Goal: Information Seeking & Learning: Learn about a topic

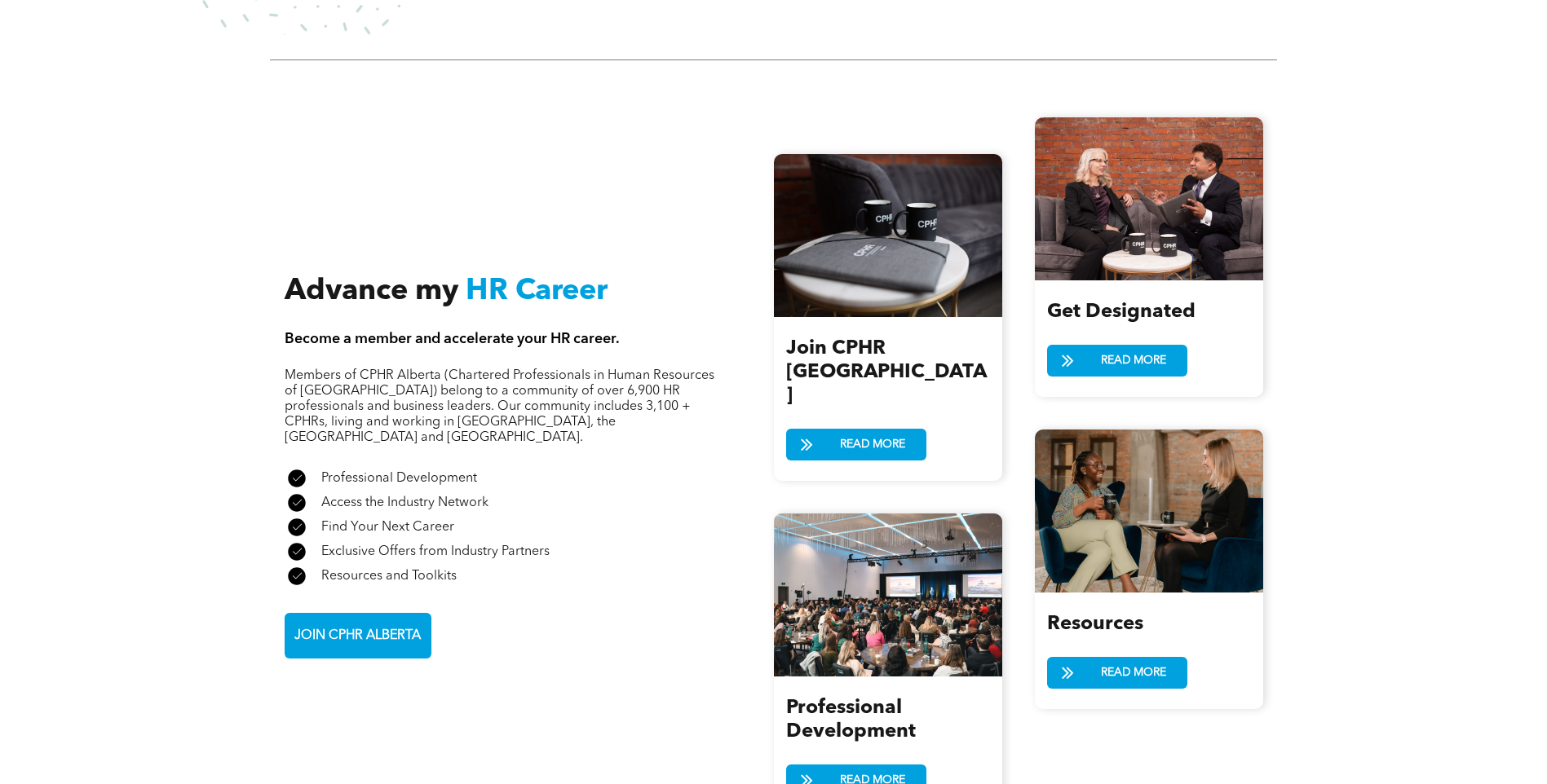
scroll to position [1711, 0]
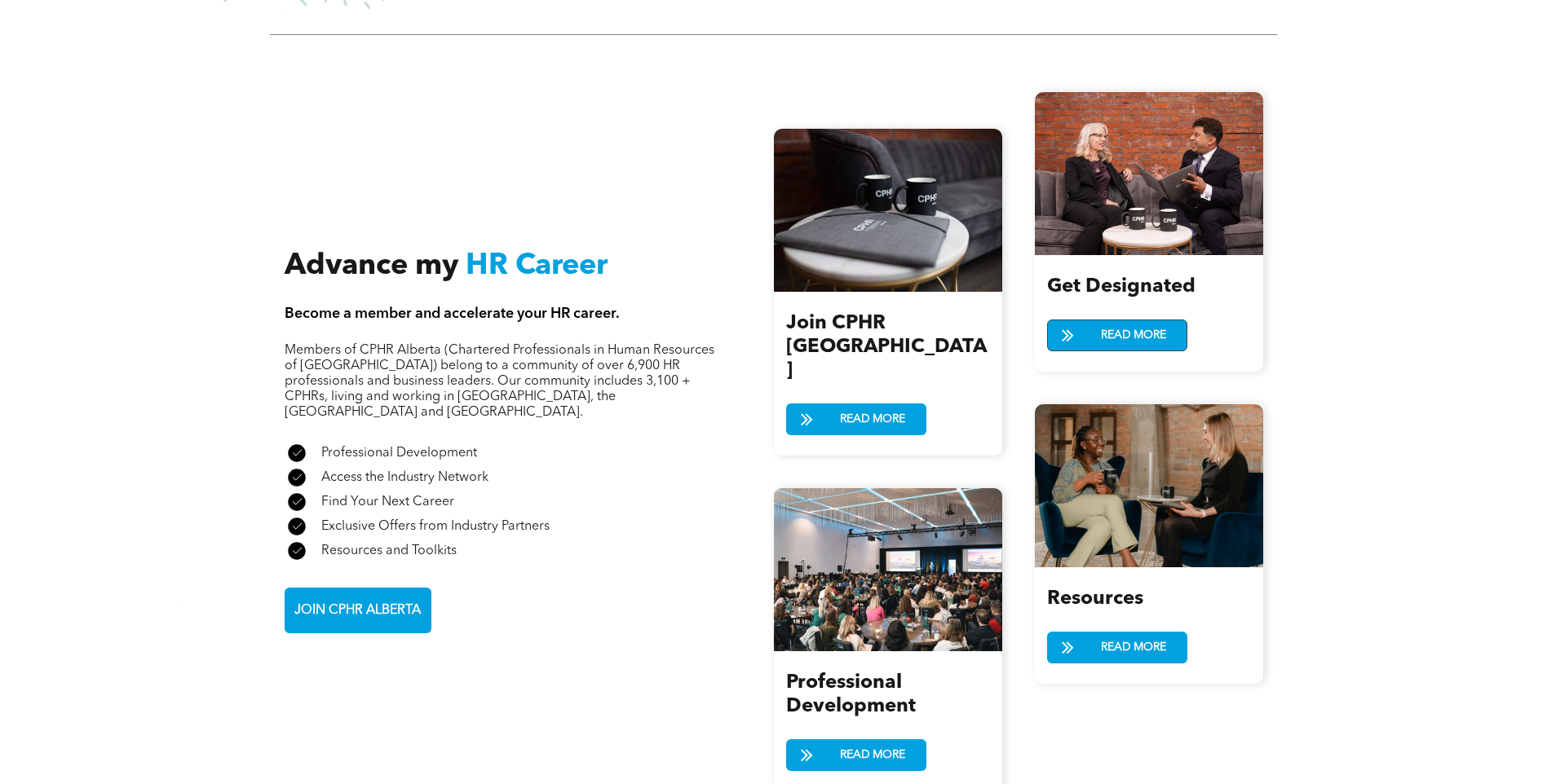
click at [1078, 327] on span at bounding box center [1068, 336] width 41 height 24
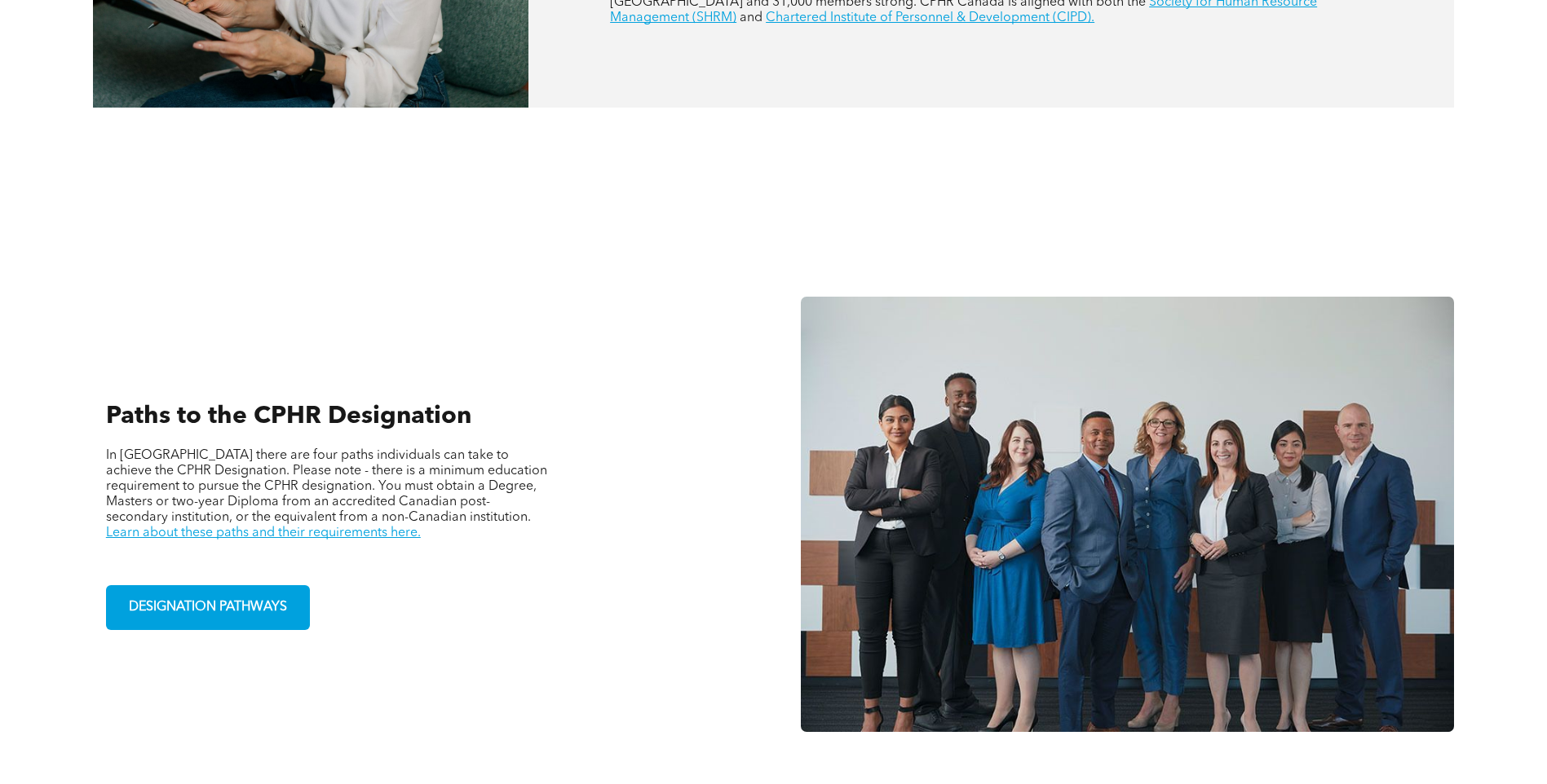
scroll to position [979, 0]
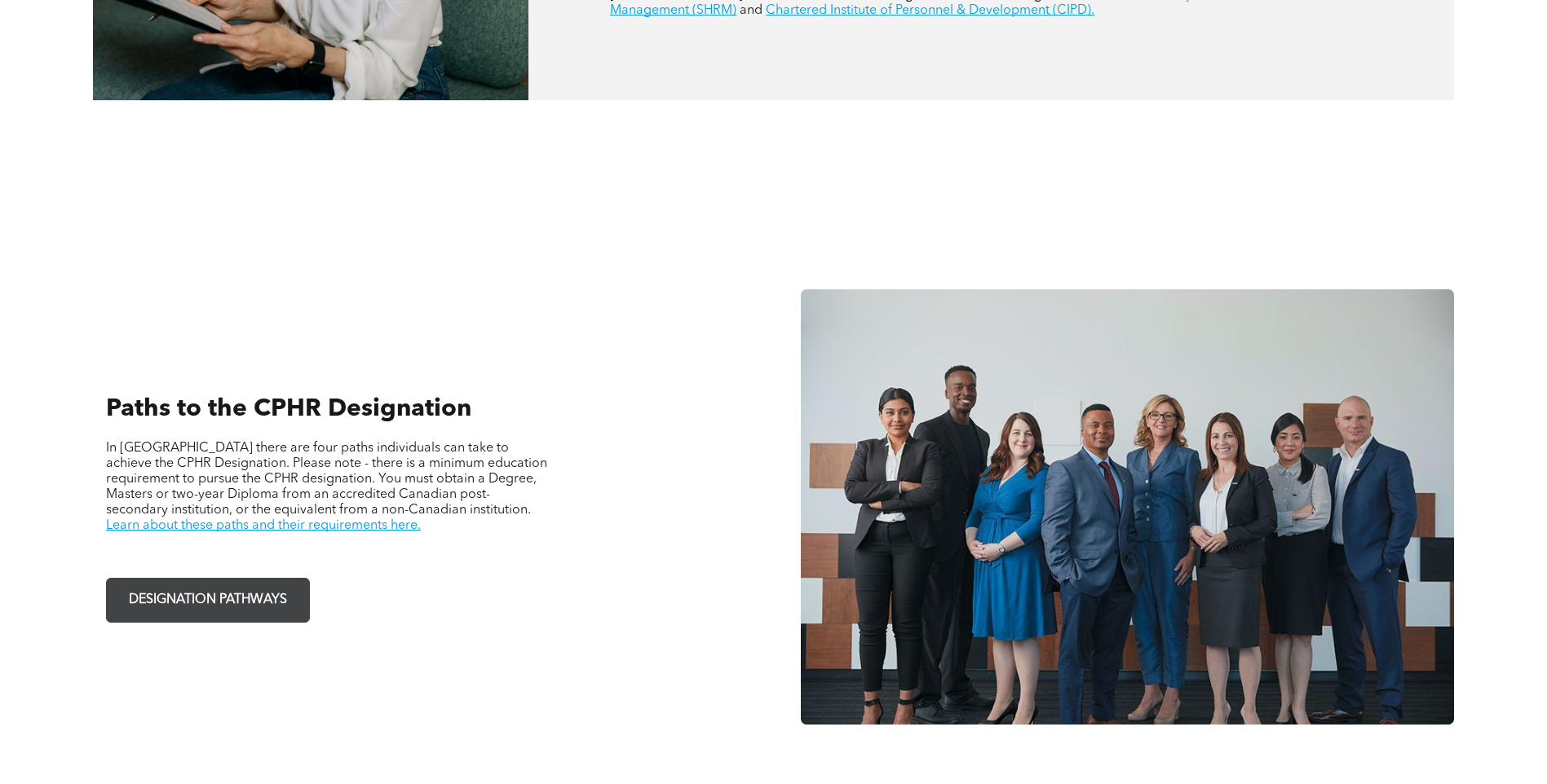
click at [221, 597] on span "DESIGNATION PATHWAYS" at bounding box center [208, 600] width 170 height 31
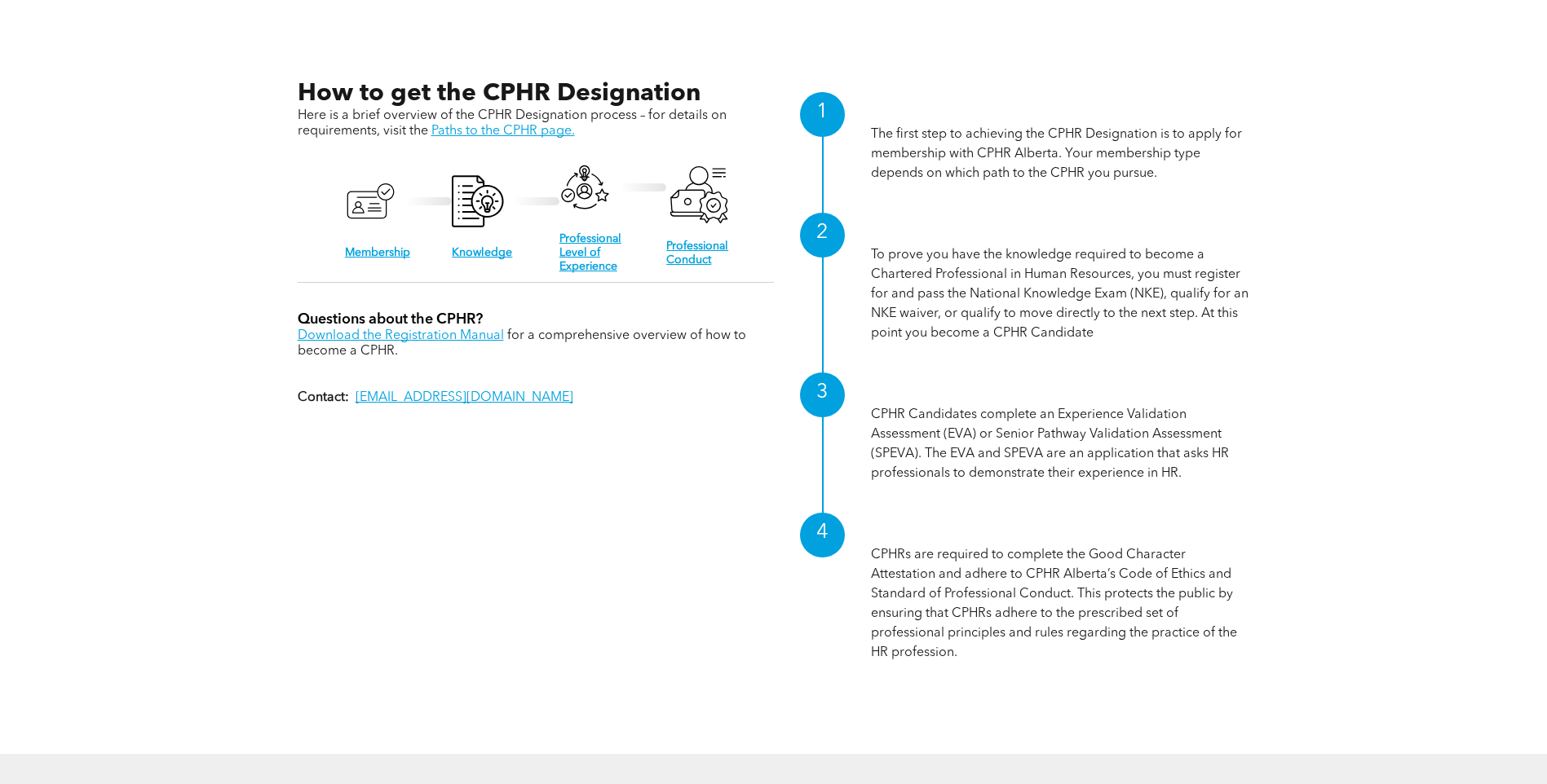
scroll to position [1546, 0]
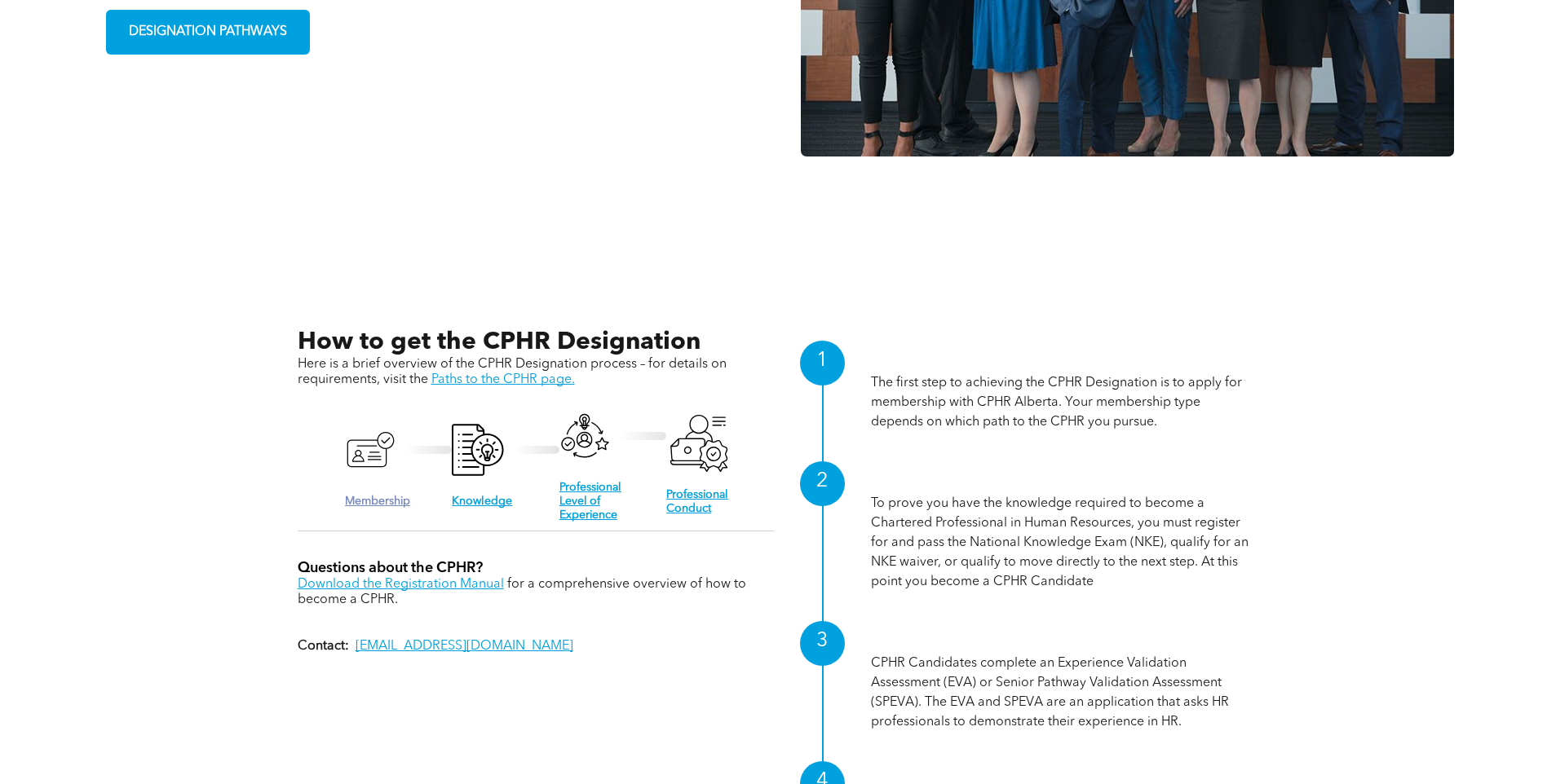
click at [378, 495] on link "Membership" at bounding box center [377, 501] width 66 height 11
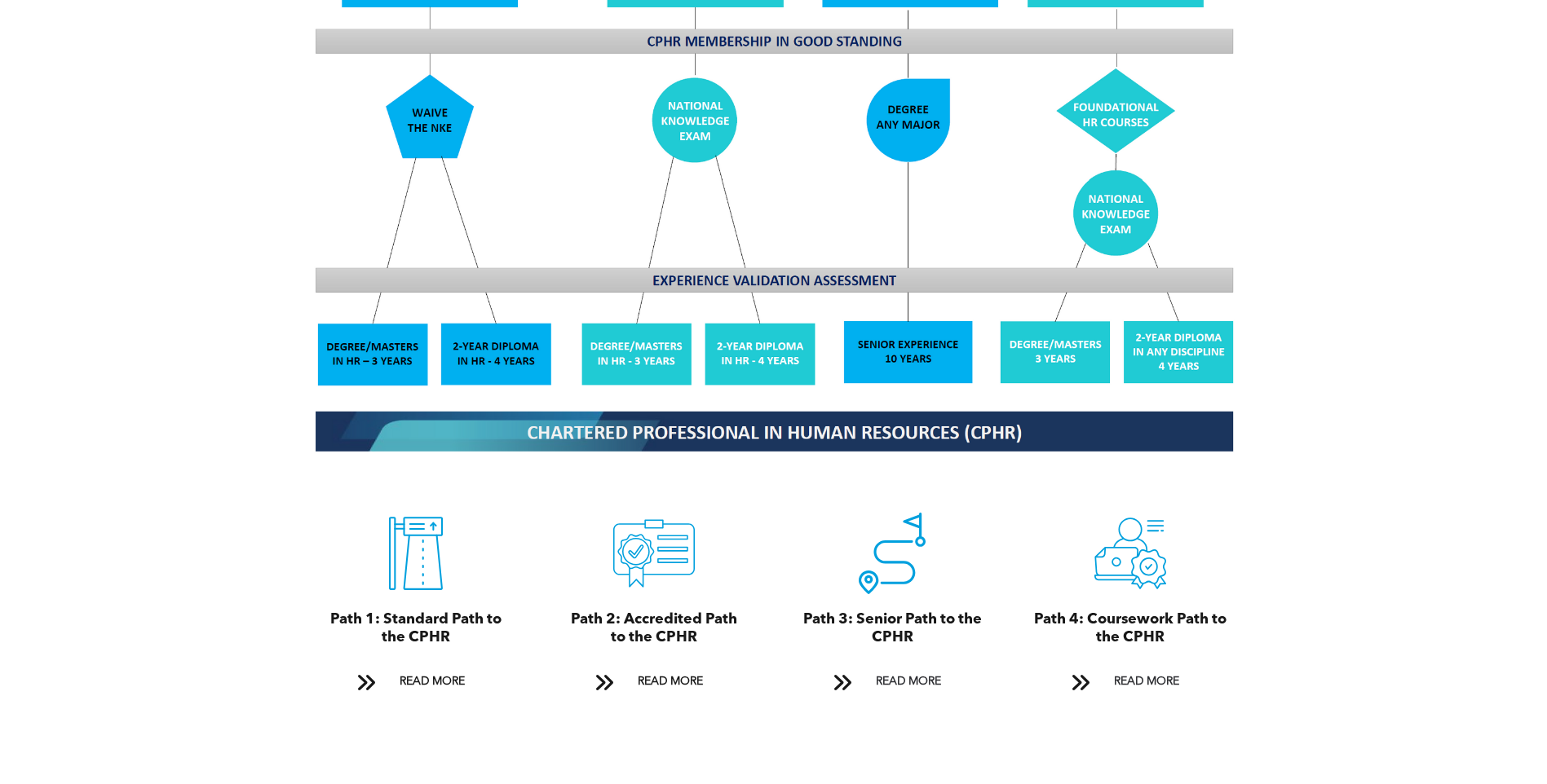
scroll to position [1631, 0]
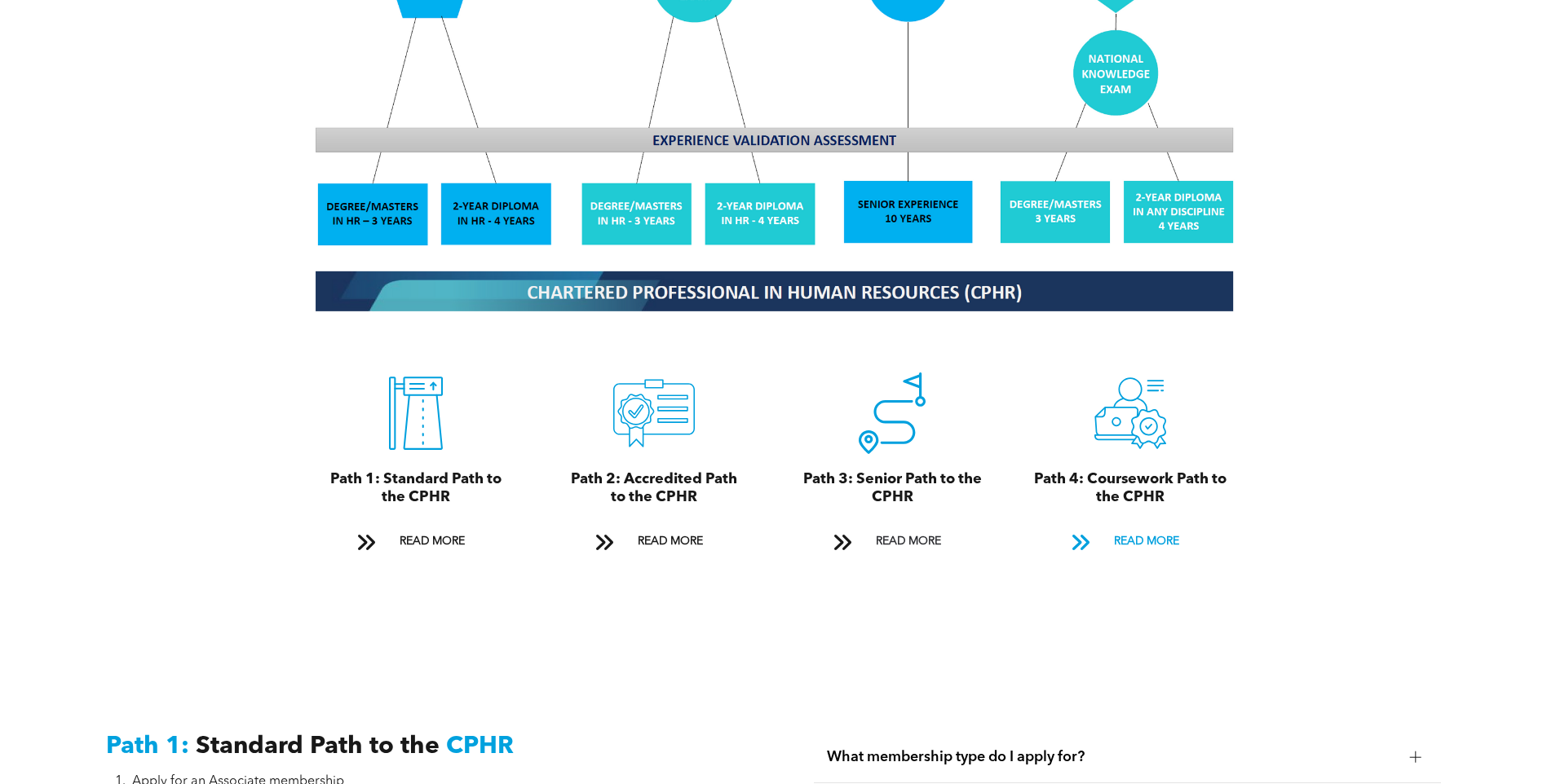
click at [1136, 527] on span "READ MORE" at bounding box center [1146, 542] width 77 height 30
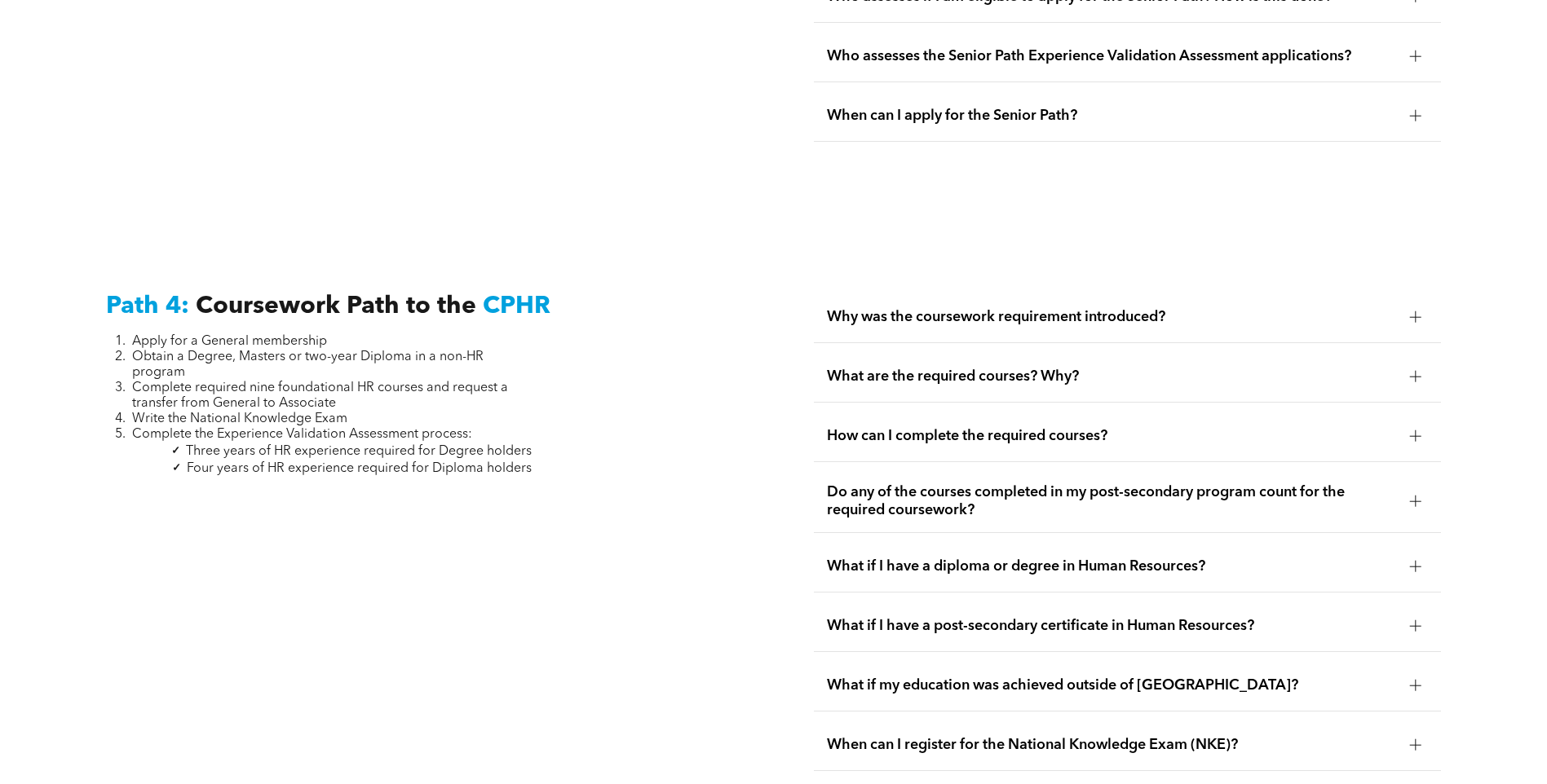
scroll to position [4839, 0]
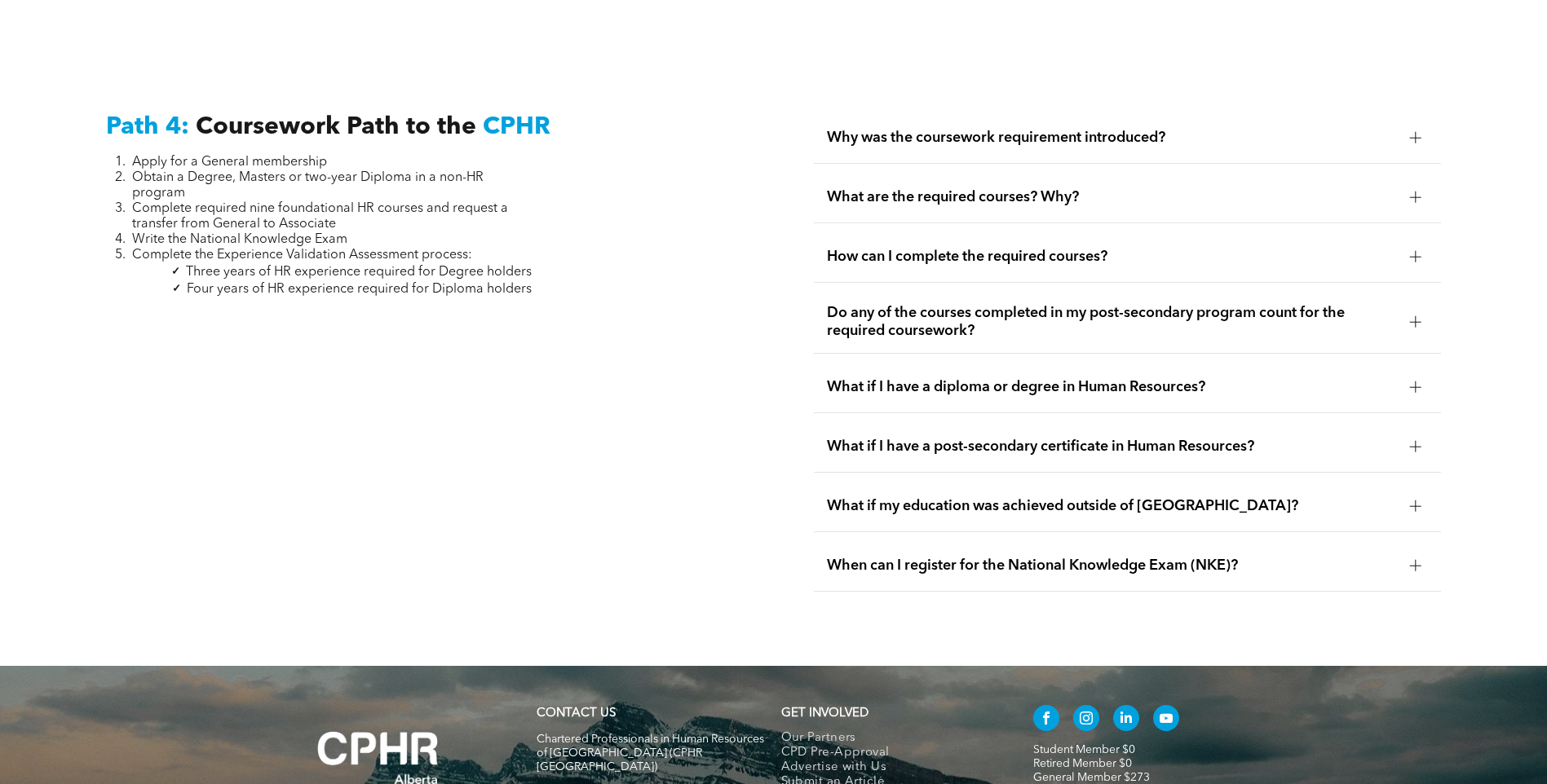
click at [1416, 132] on div at bounding box center [1415, 138] width 1 height 11
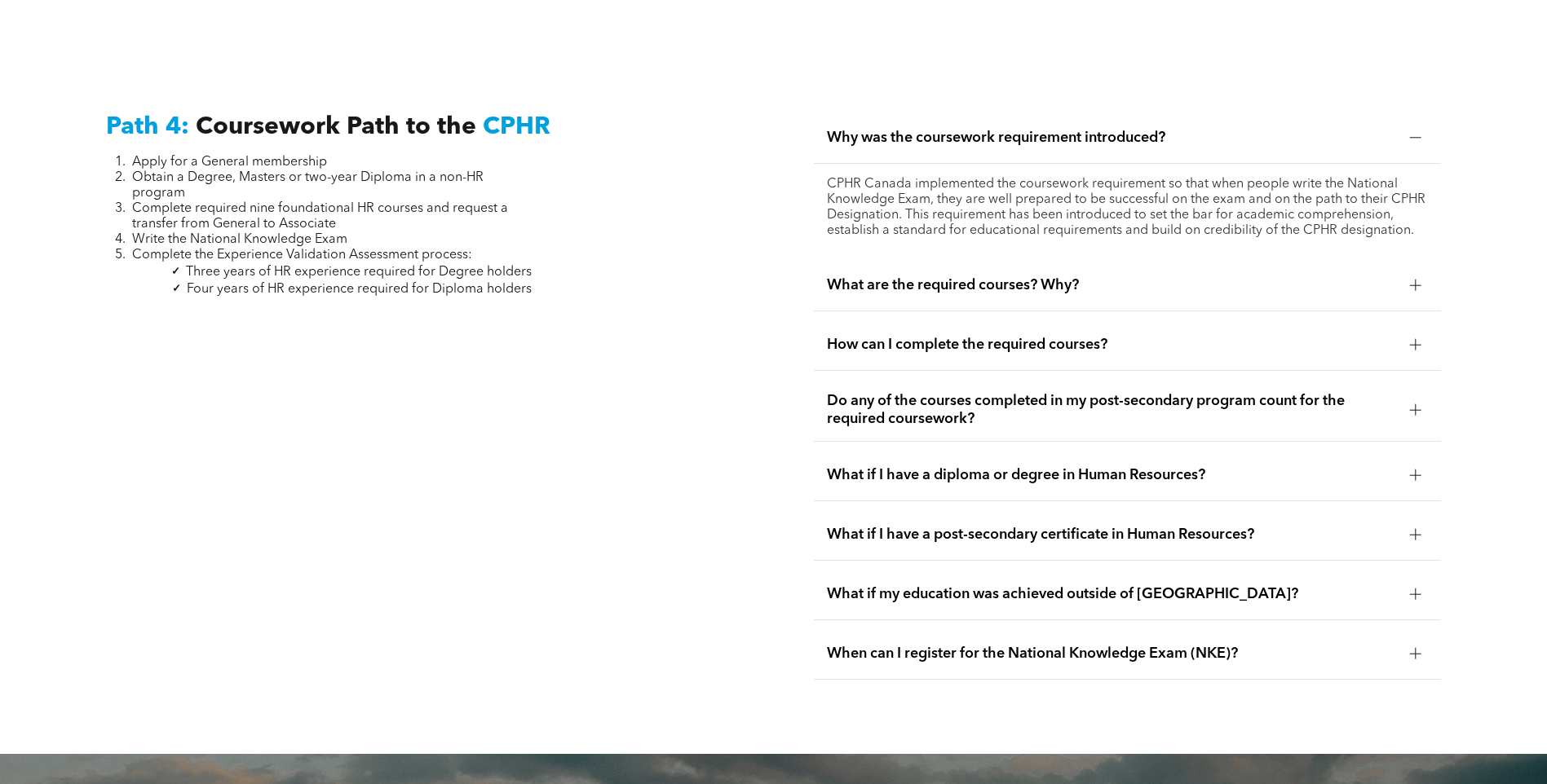
click at [1416, 132] on div at bounding box center [1415, 138] width 1 height 11
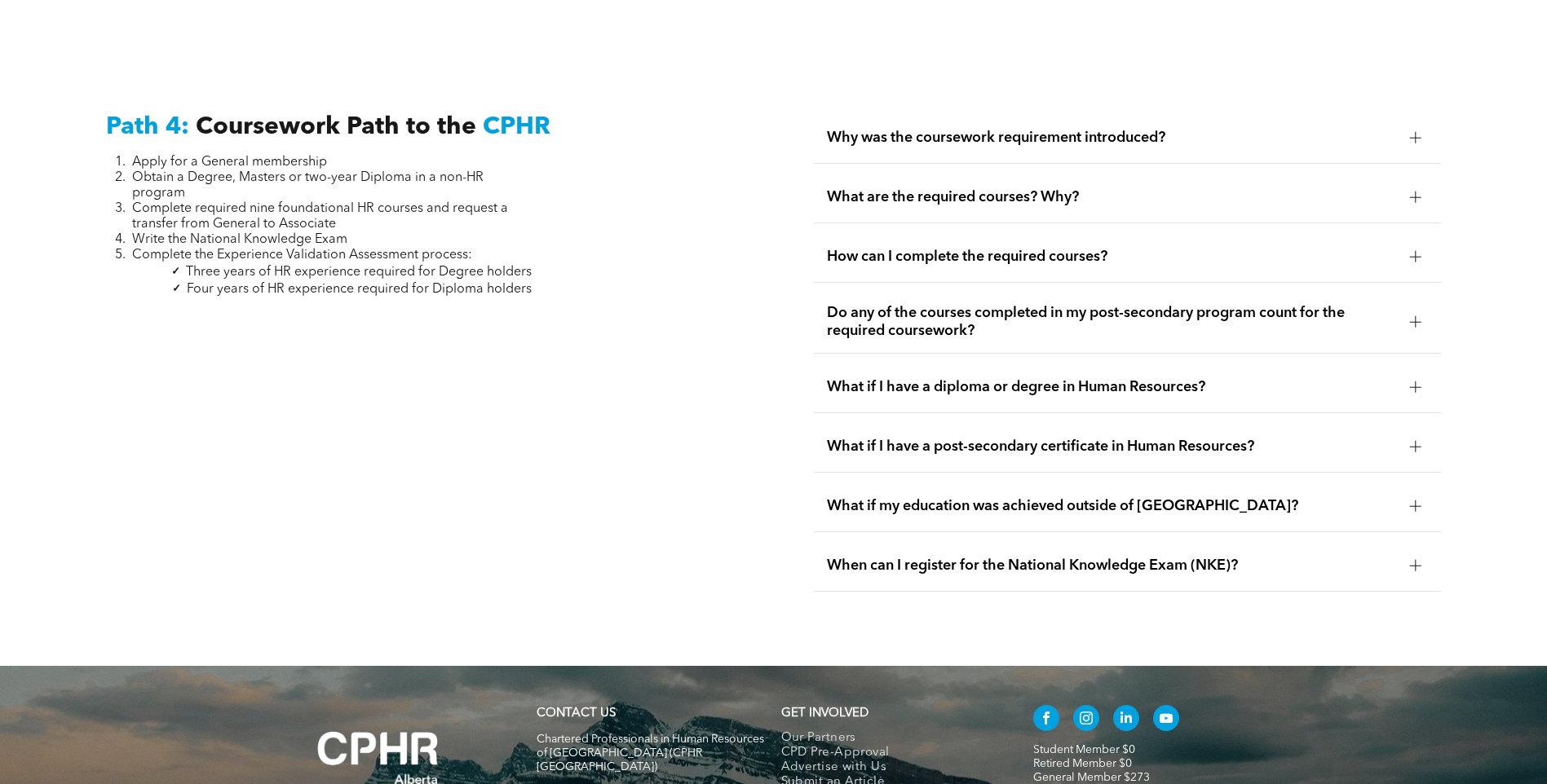
click at [1412, 192] on div at bounding box center [1416, 197] width 11 height 11
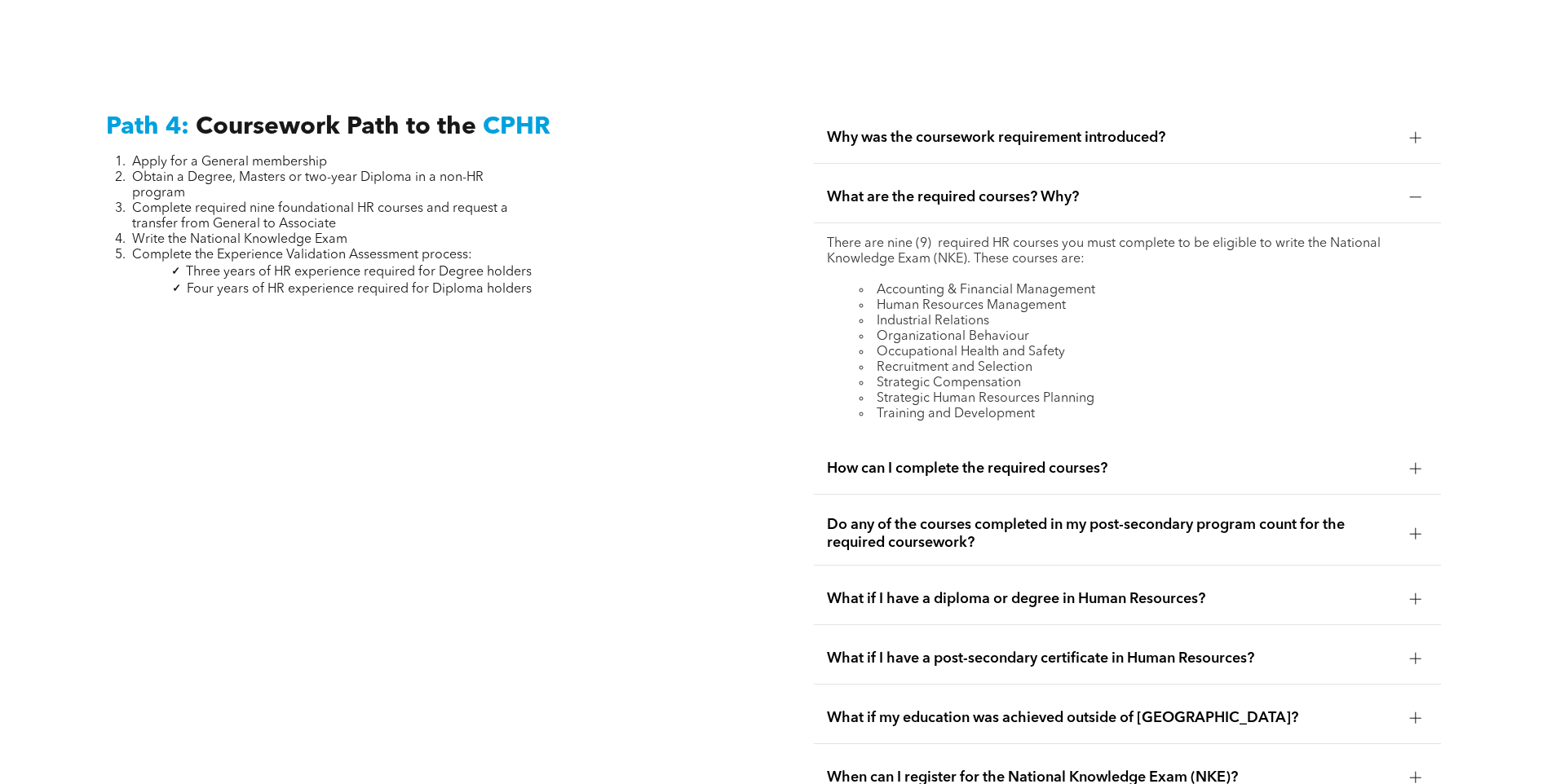
click at [1421, 192] on div at bounding box center [1416, 197] width 11 height 11
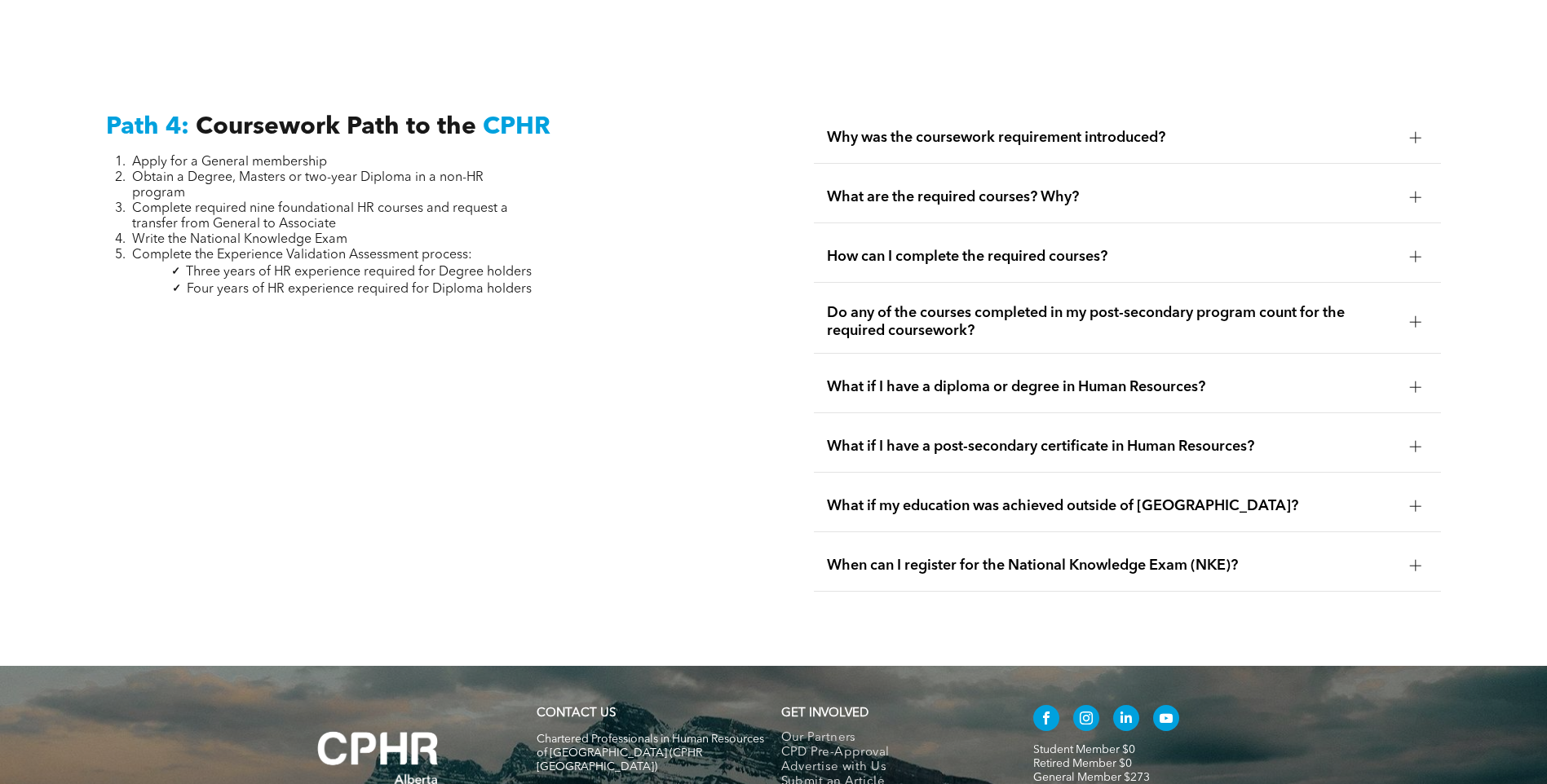
click at [1403, 113] on div "Why was the coursework requirement introduced?" at bounding box center [1127, 139] width 627 height 51
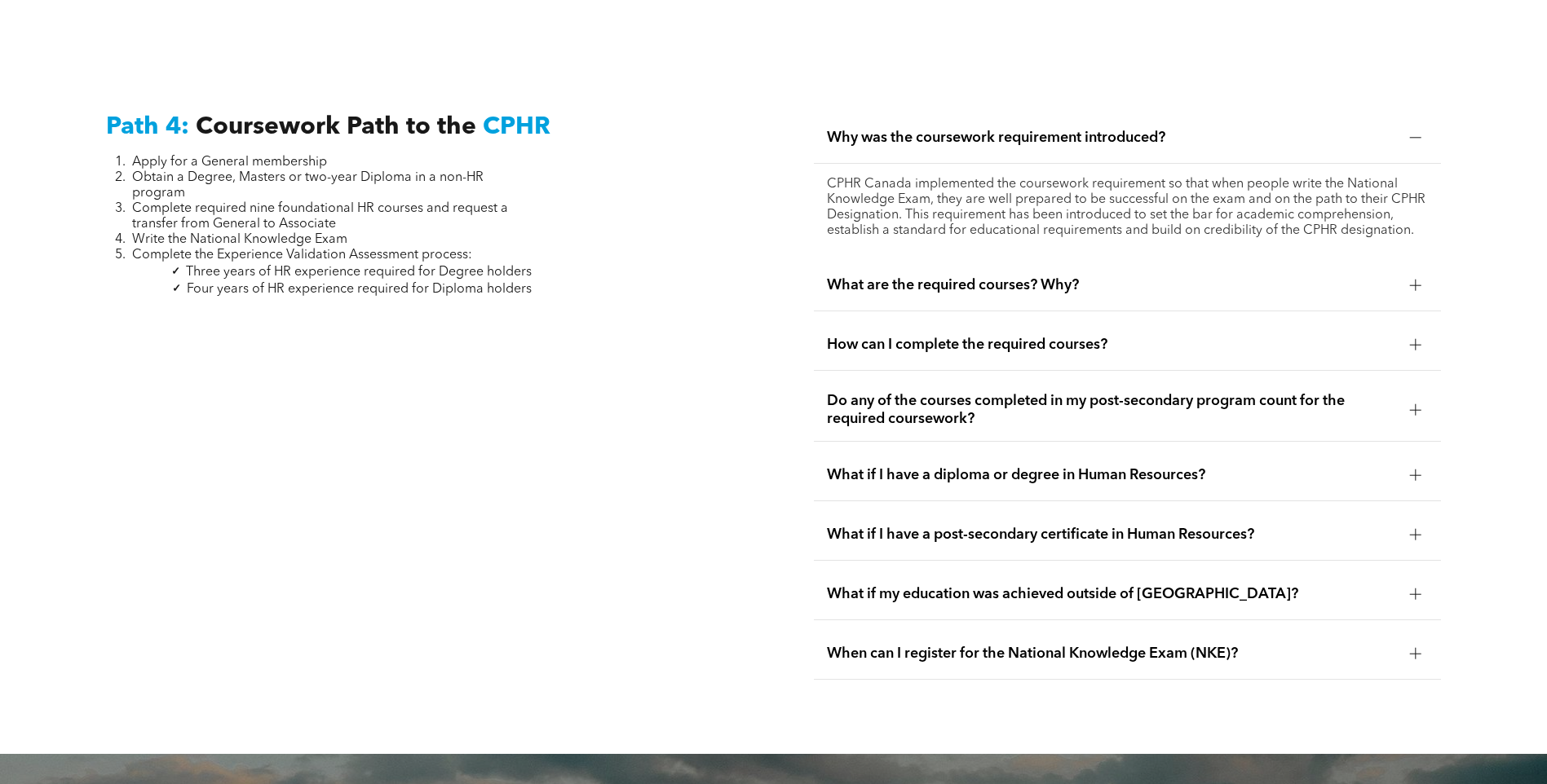
click at [1403, 113] on div "Why was the coursework requirement introduced?" at bounding box center [1127, 139] width 627 height 51
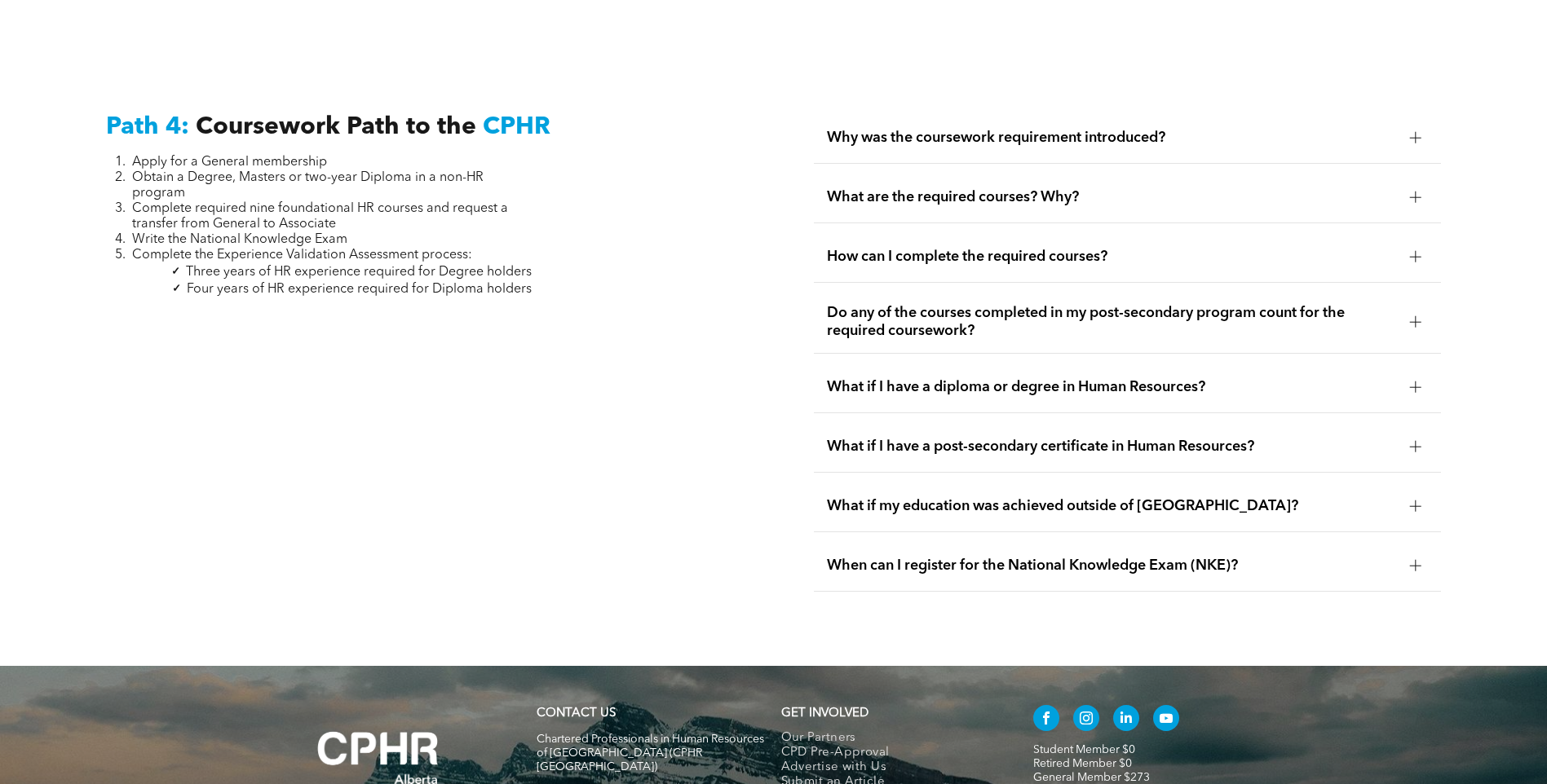
click at [1409, 245] on div at bounding box center [1416, 257] width 25 height 25
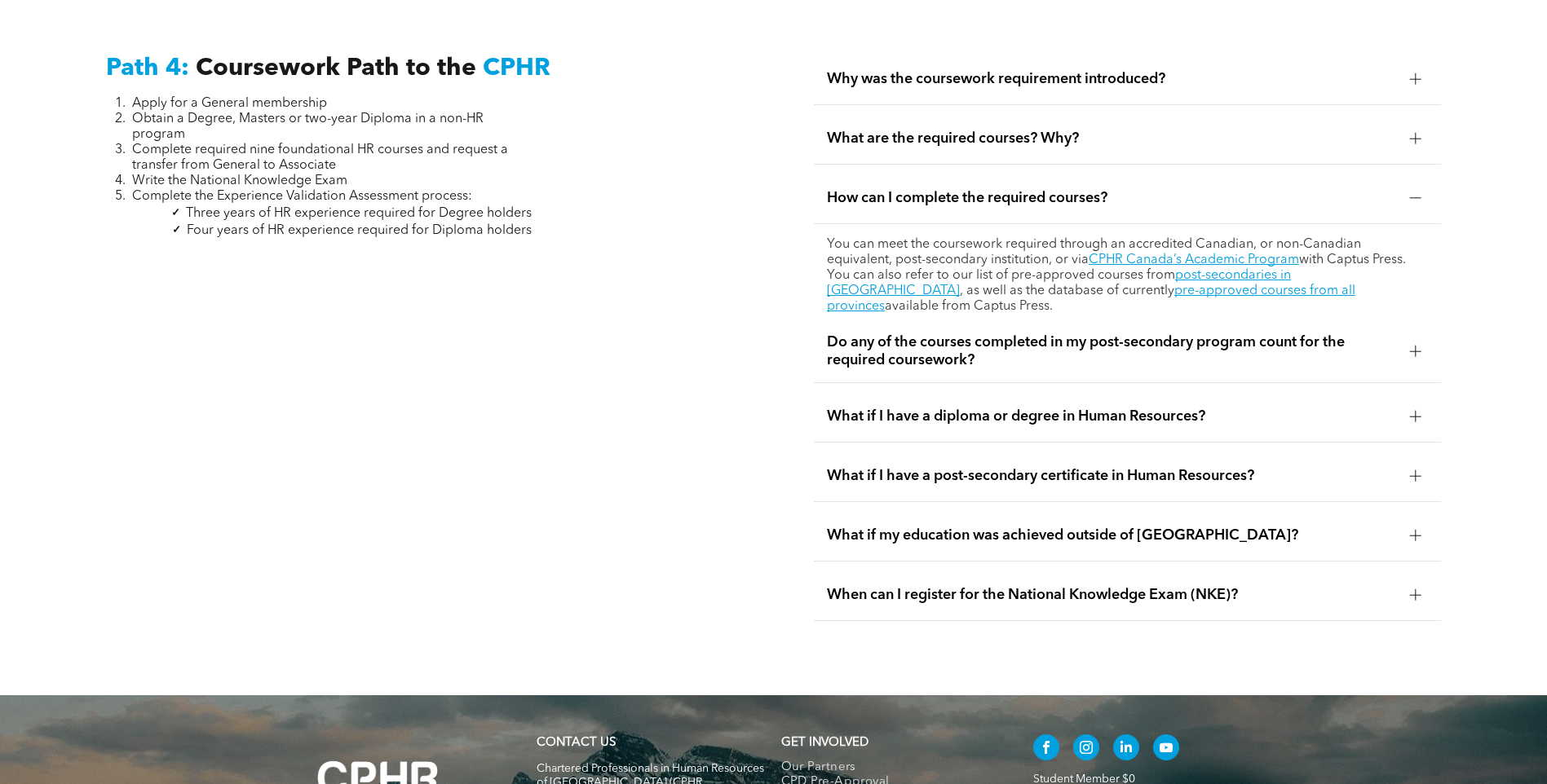
scroll to position [4920, 0]
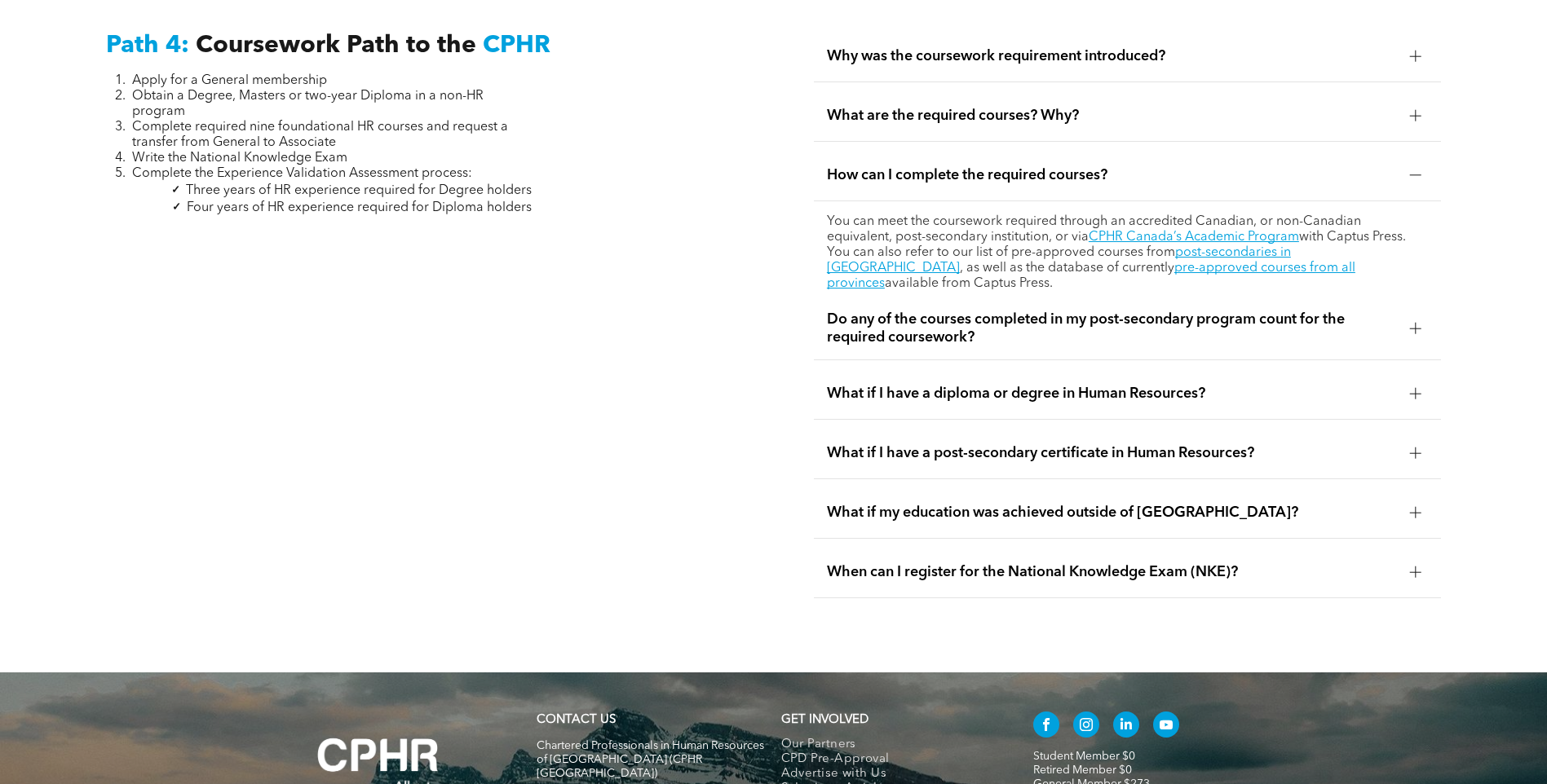
click at [1425, 316] on div at bounding box center [1416, 328] width 25 height 25
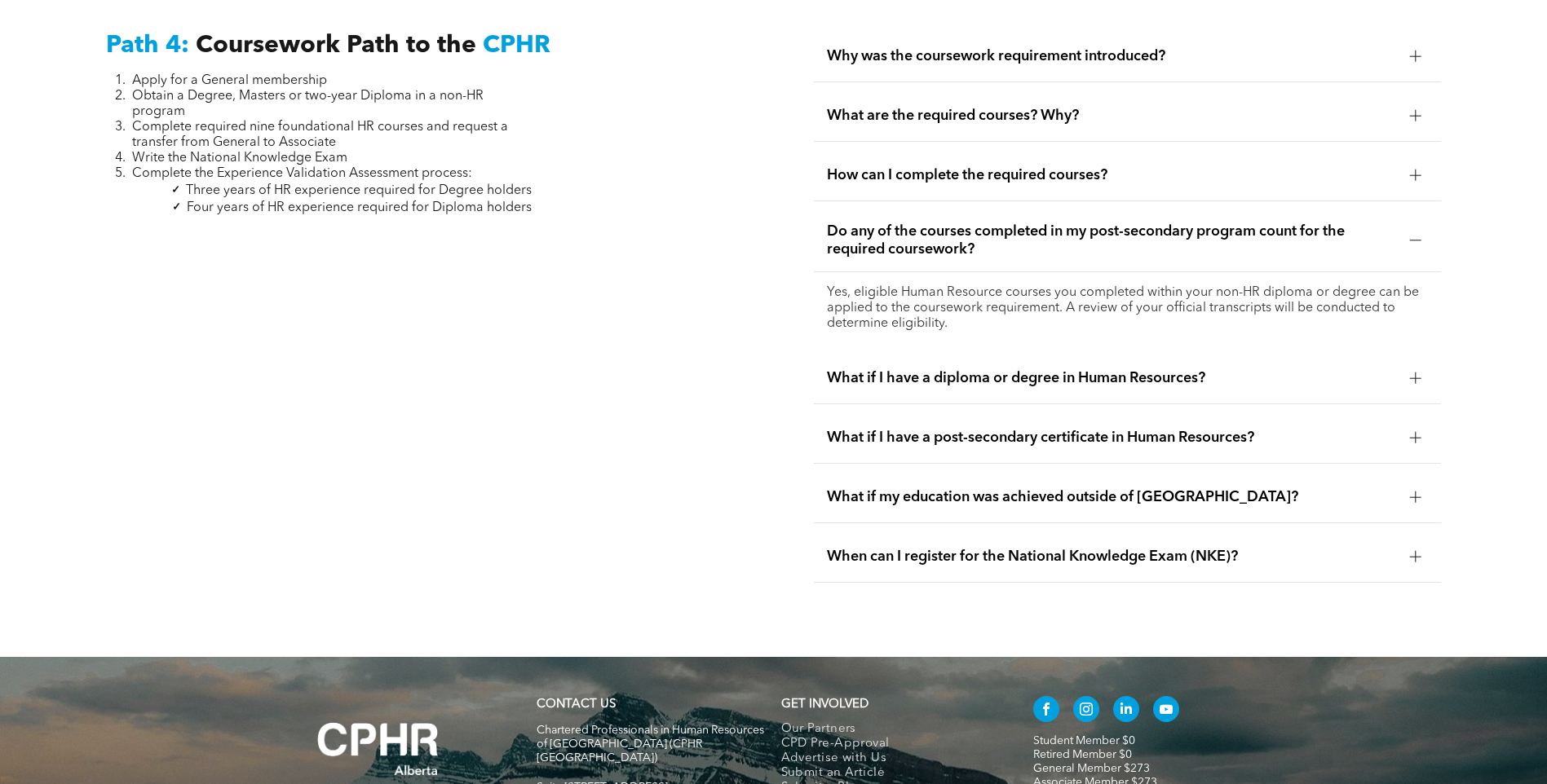
click at [1397, 532] on div "When can I register for the National Knowledge Exam (NKE)?" at bounding box center [1127, 557] width 627 height 51
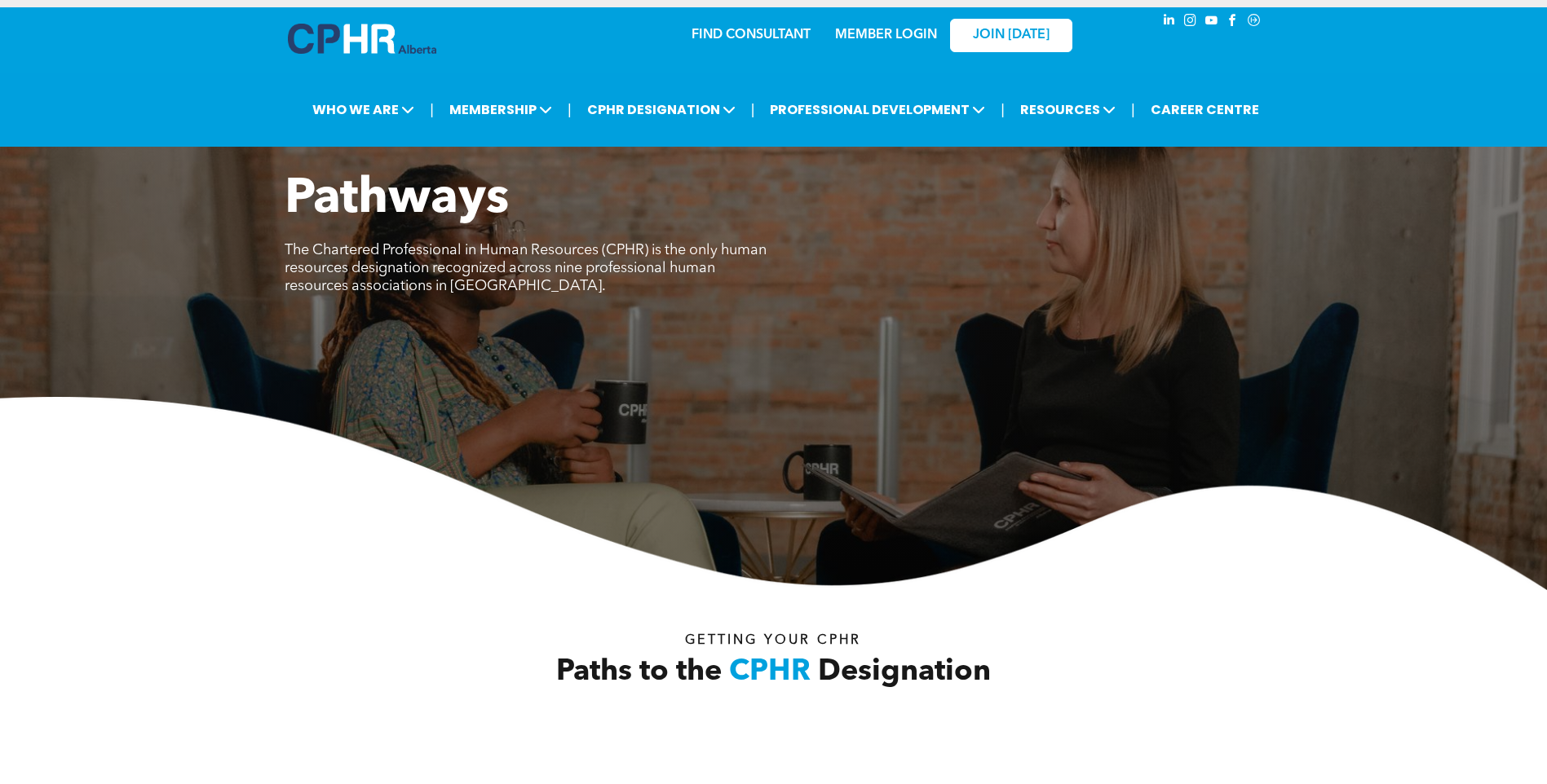
scroll to position [0, 0]
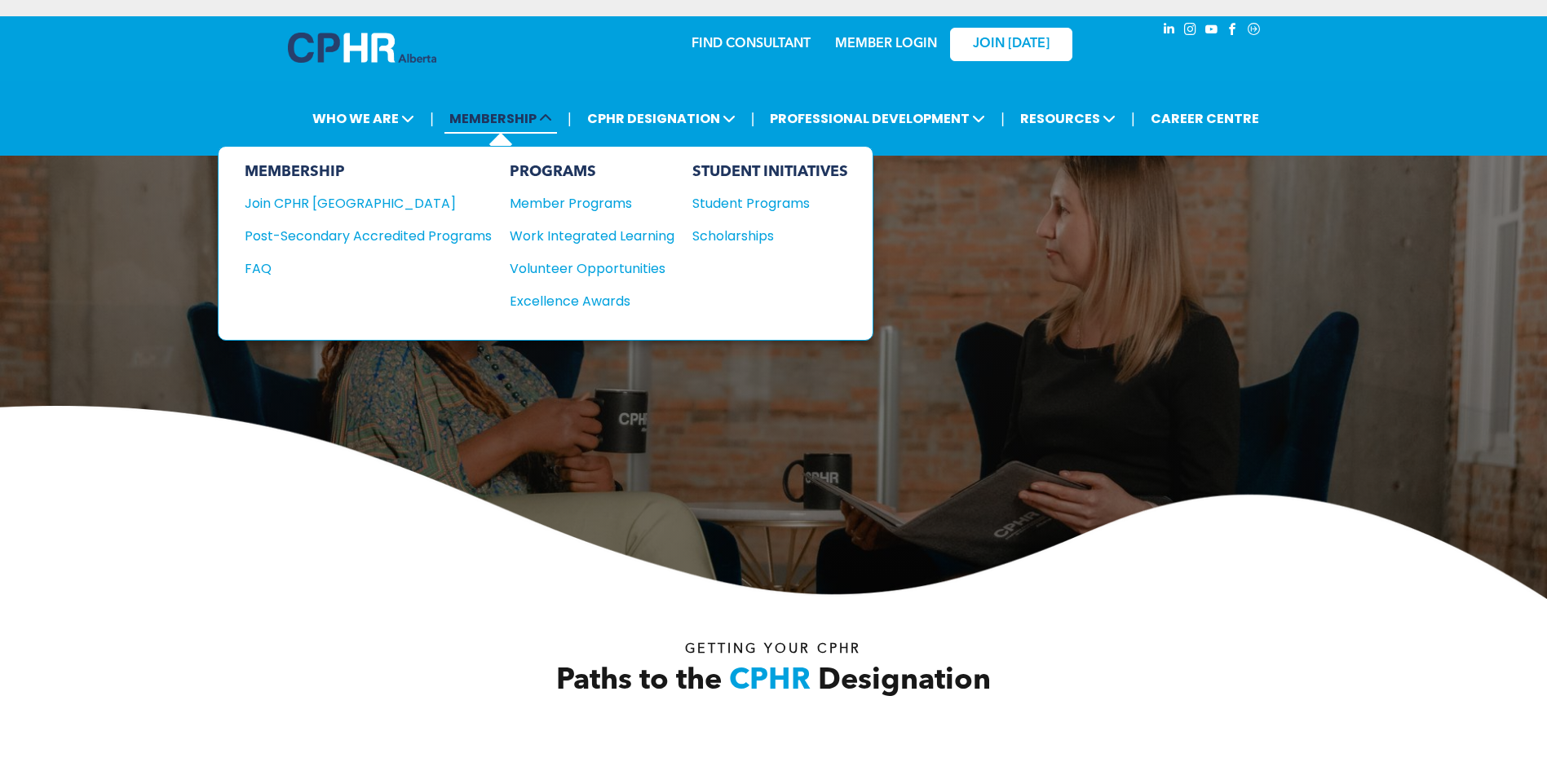
click at [525, 119] on span "MEMBERSHIP" at bounding box center [500, 119] width 113 height 30
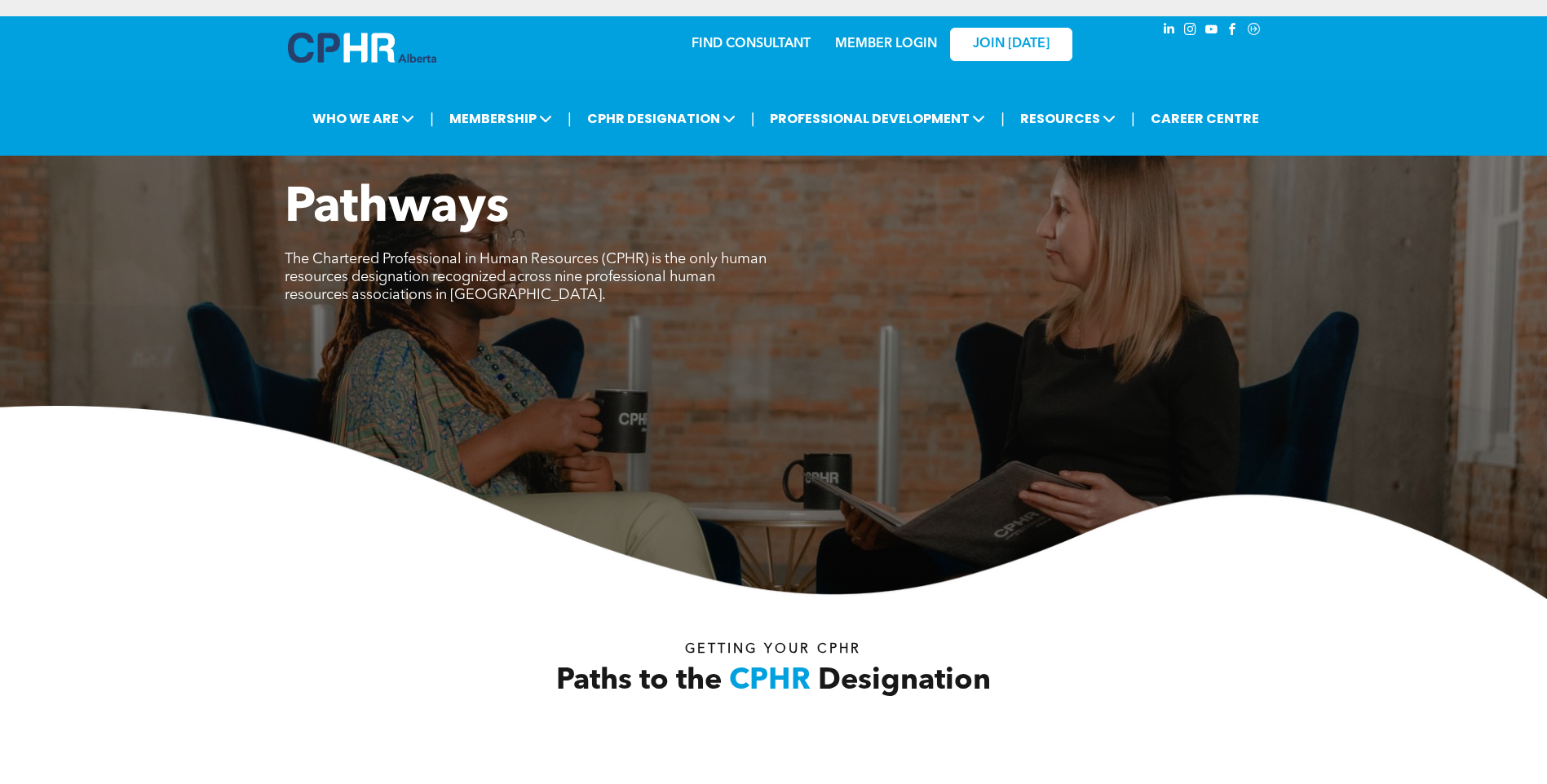
click at [1046, 202] on div "Pathways The Chartered Professional in Human Resources (CPHR) is the only human…" at bounding box center [774, 252] width 979 height 145
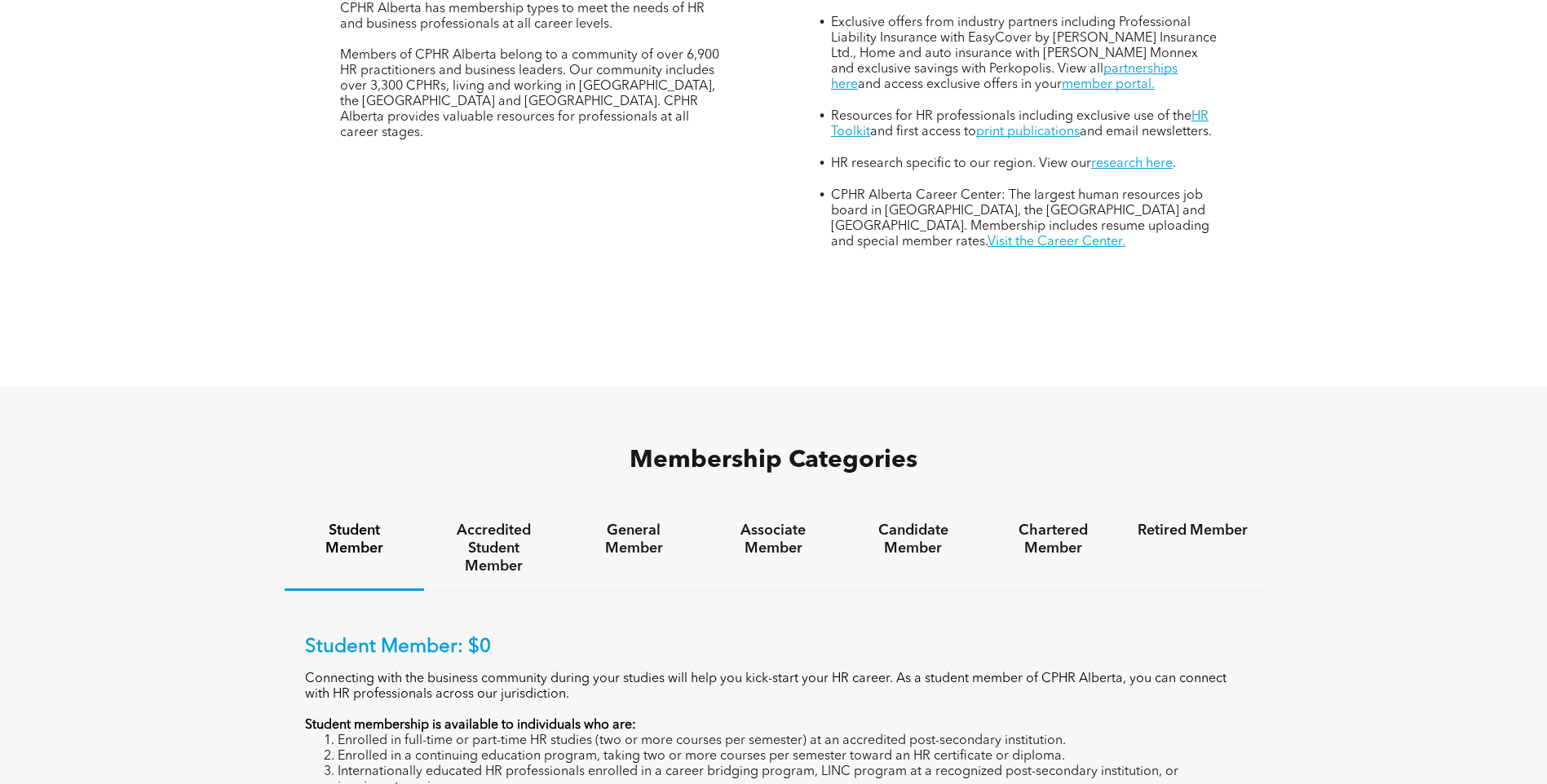
scroll to position [815, 0]
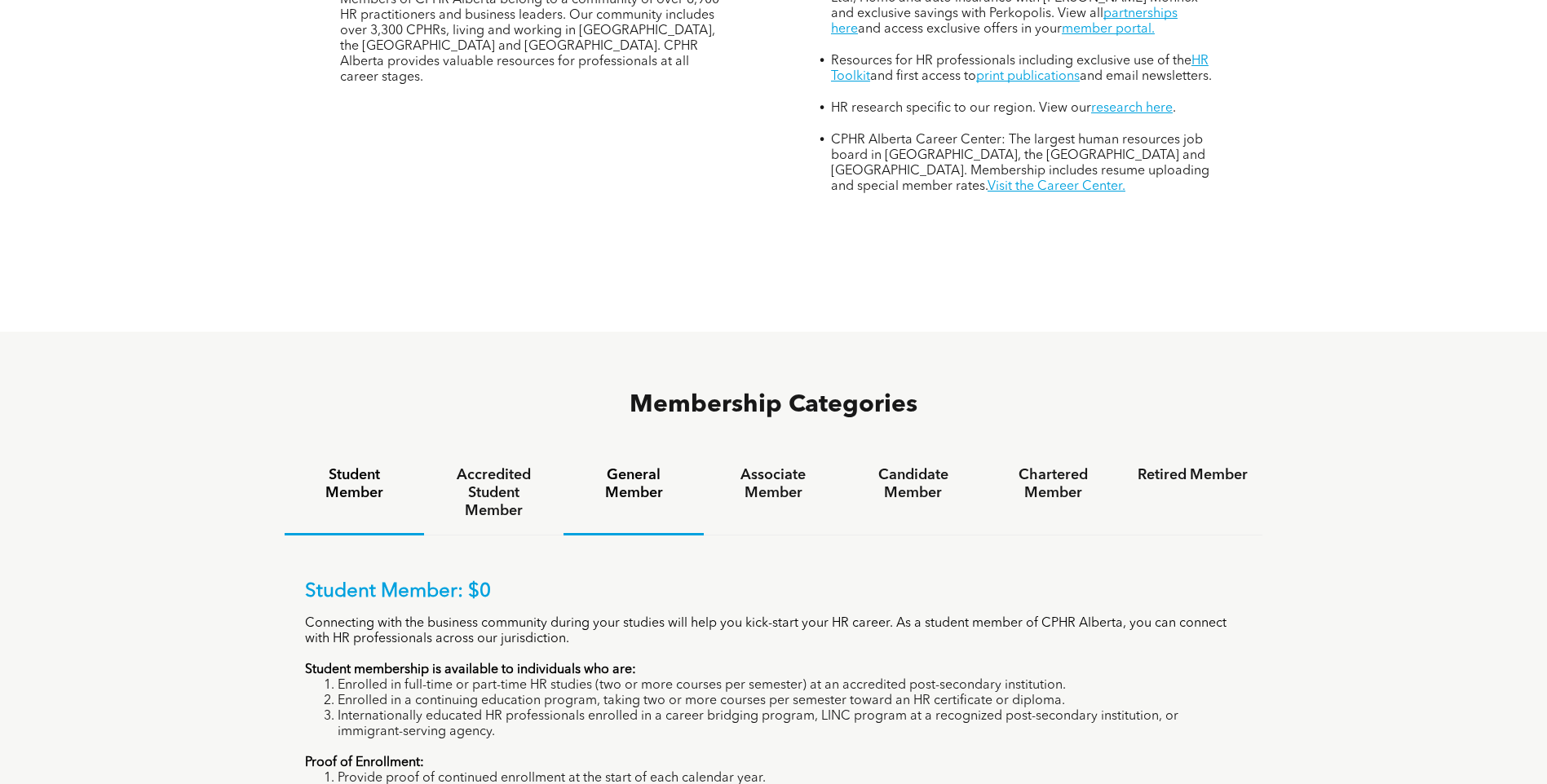
click at [645, 466] on h4 "General Member" at bounding box center [633, 484] width 110 height 36
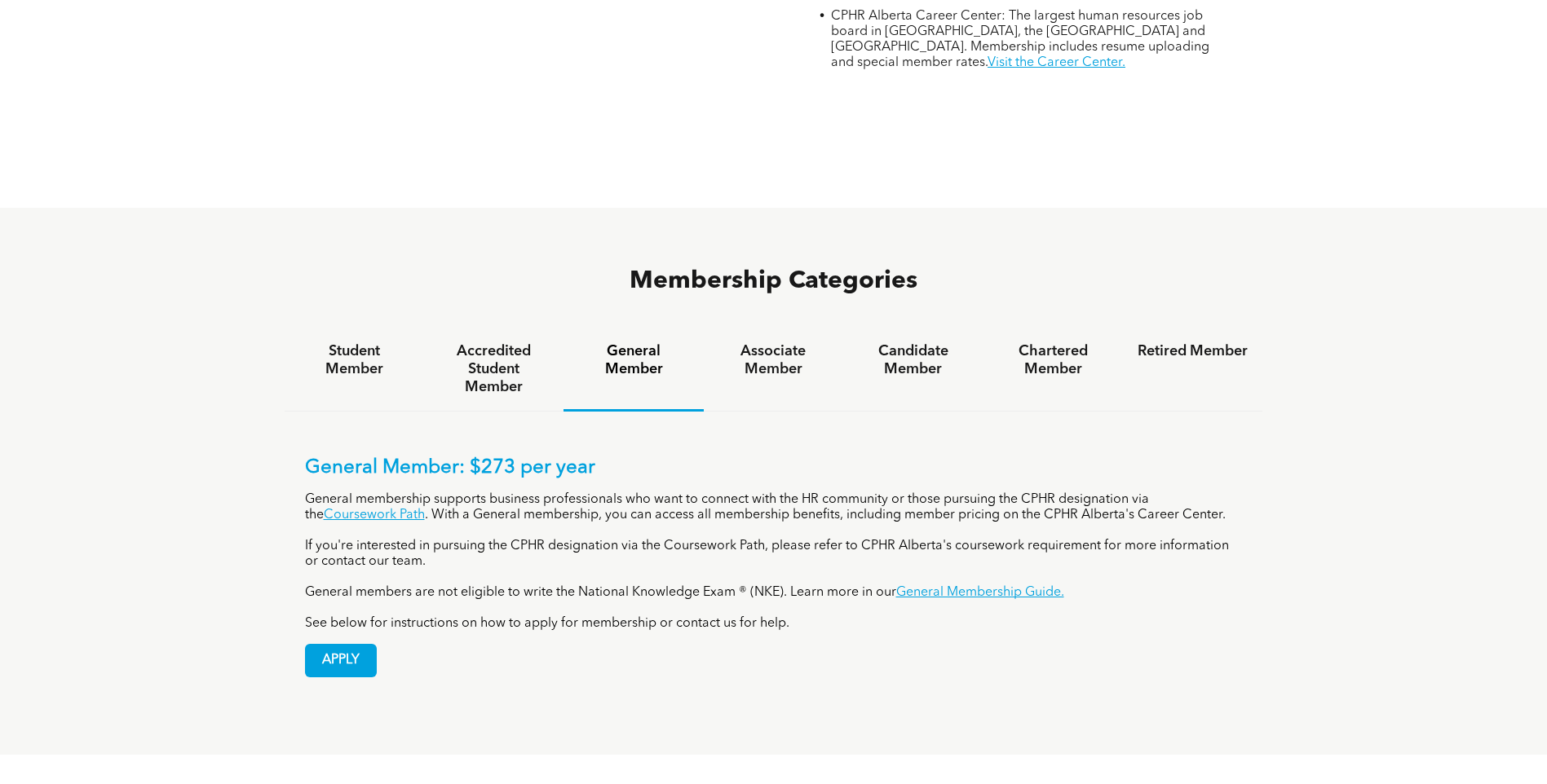
scroll to position [979, 0]
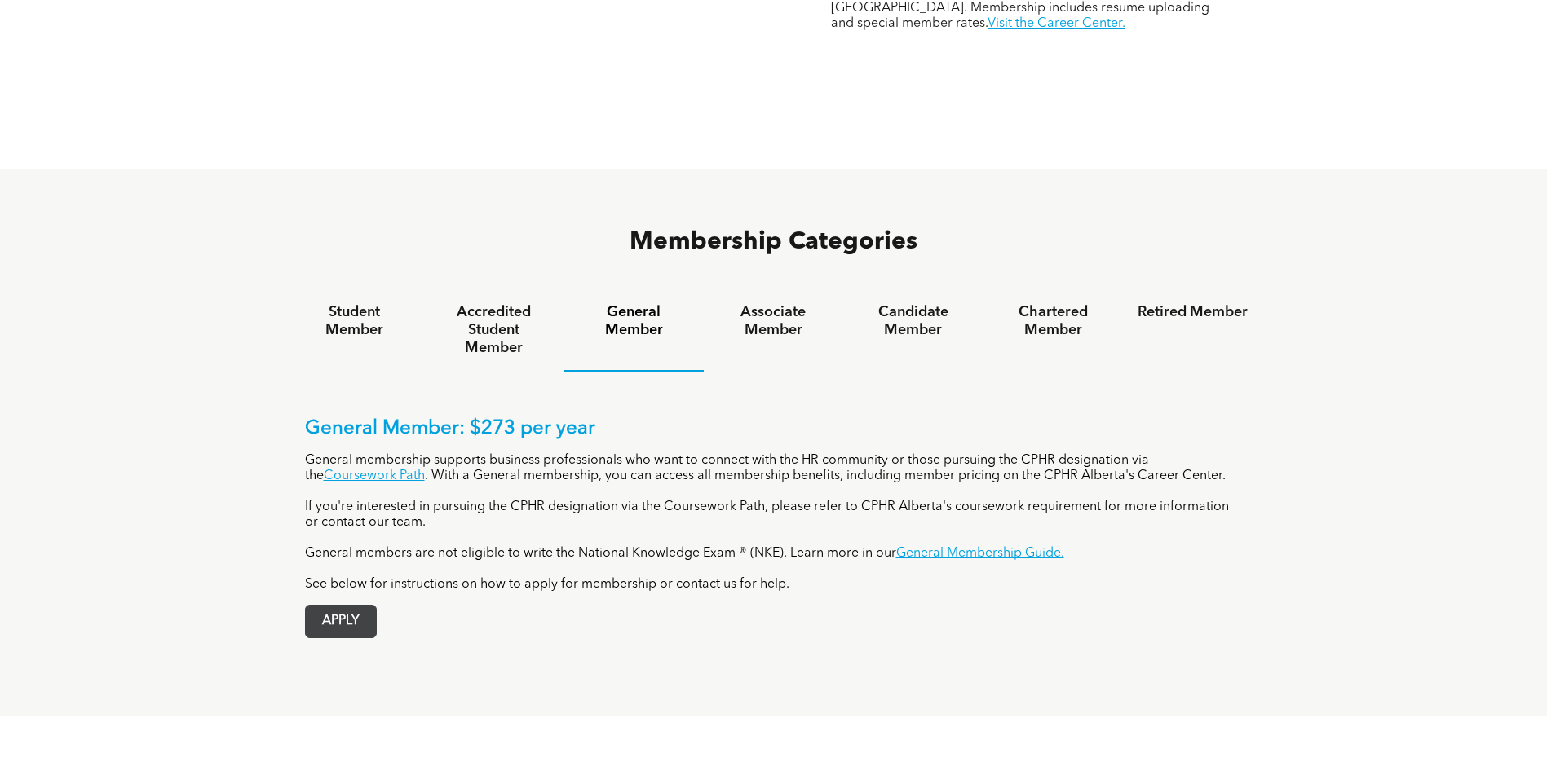
click at [332, 606] on span "APPLY" at bounding box center [341, 621] width 70 height 31
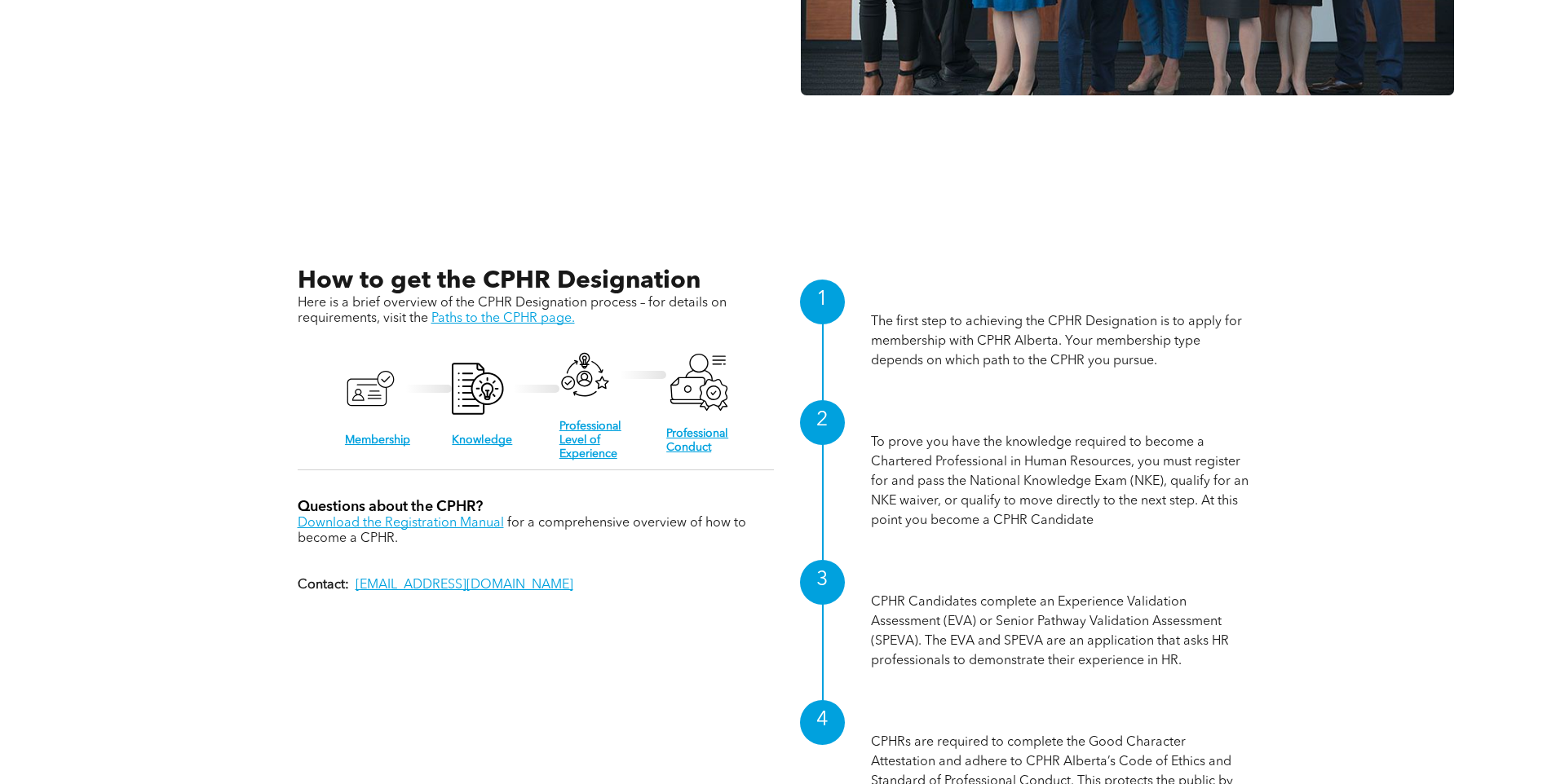
scroll to position [1709, 0]
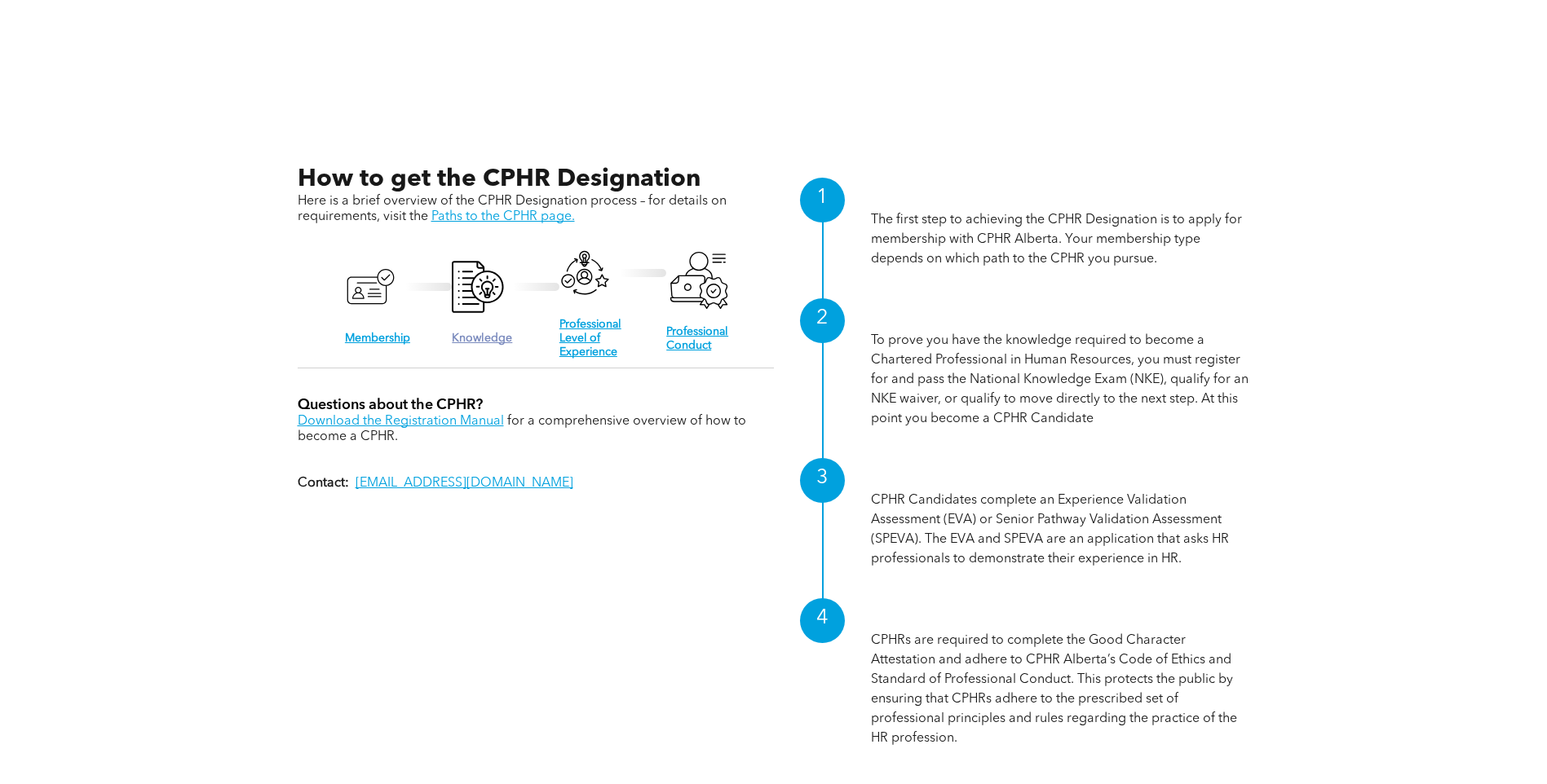
click at [488, 338] on link "Knowledge" at bounding box center [482, 338] width 61 height 11
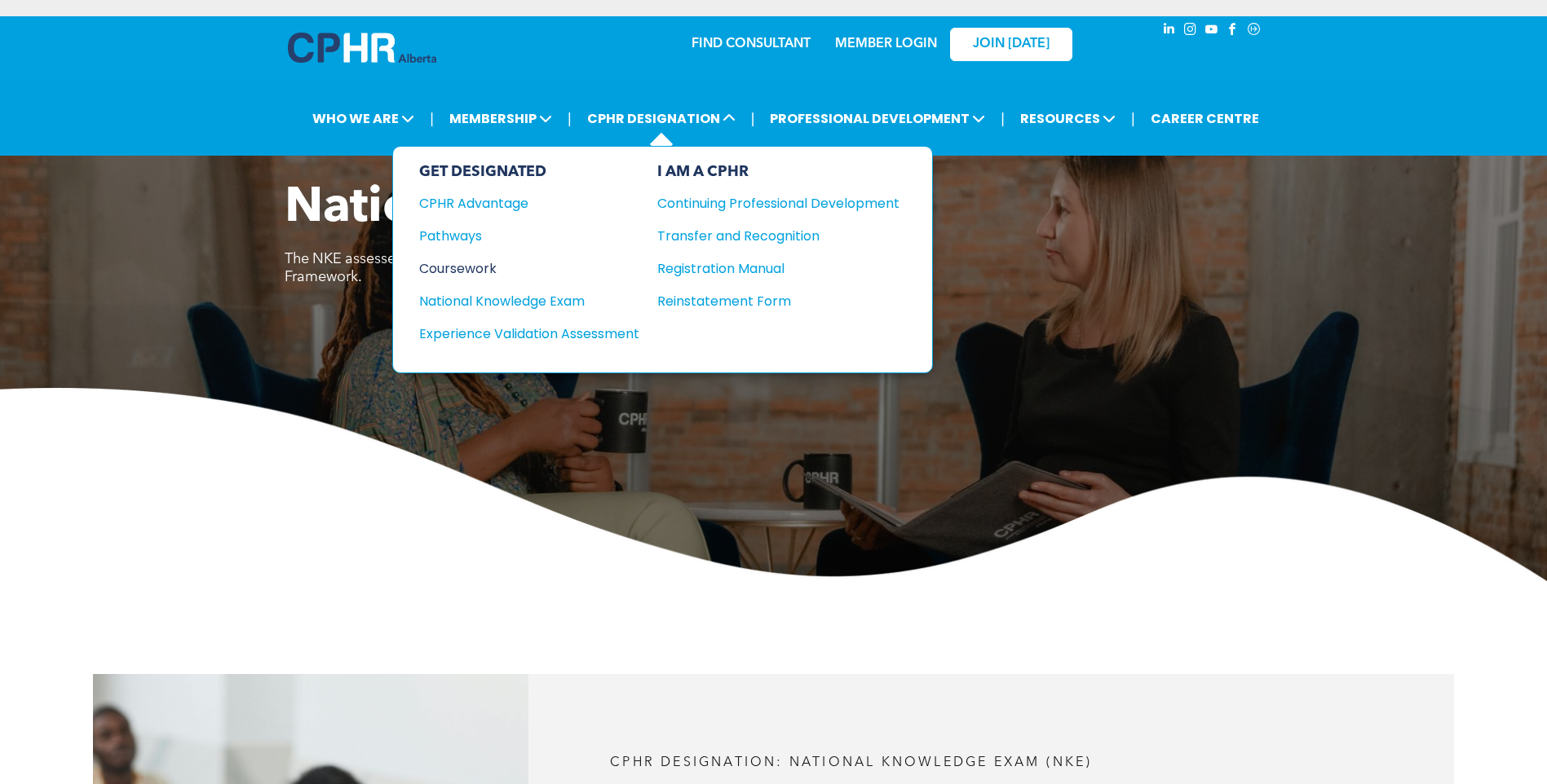
click at [459, 263] on div "Coursework" at bounding box center [518, 268] width 198 height 20
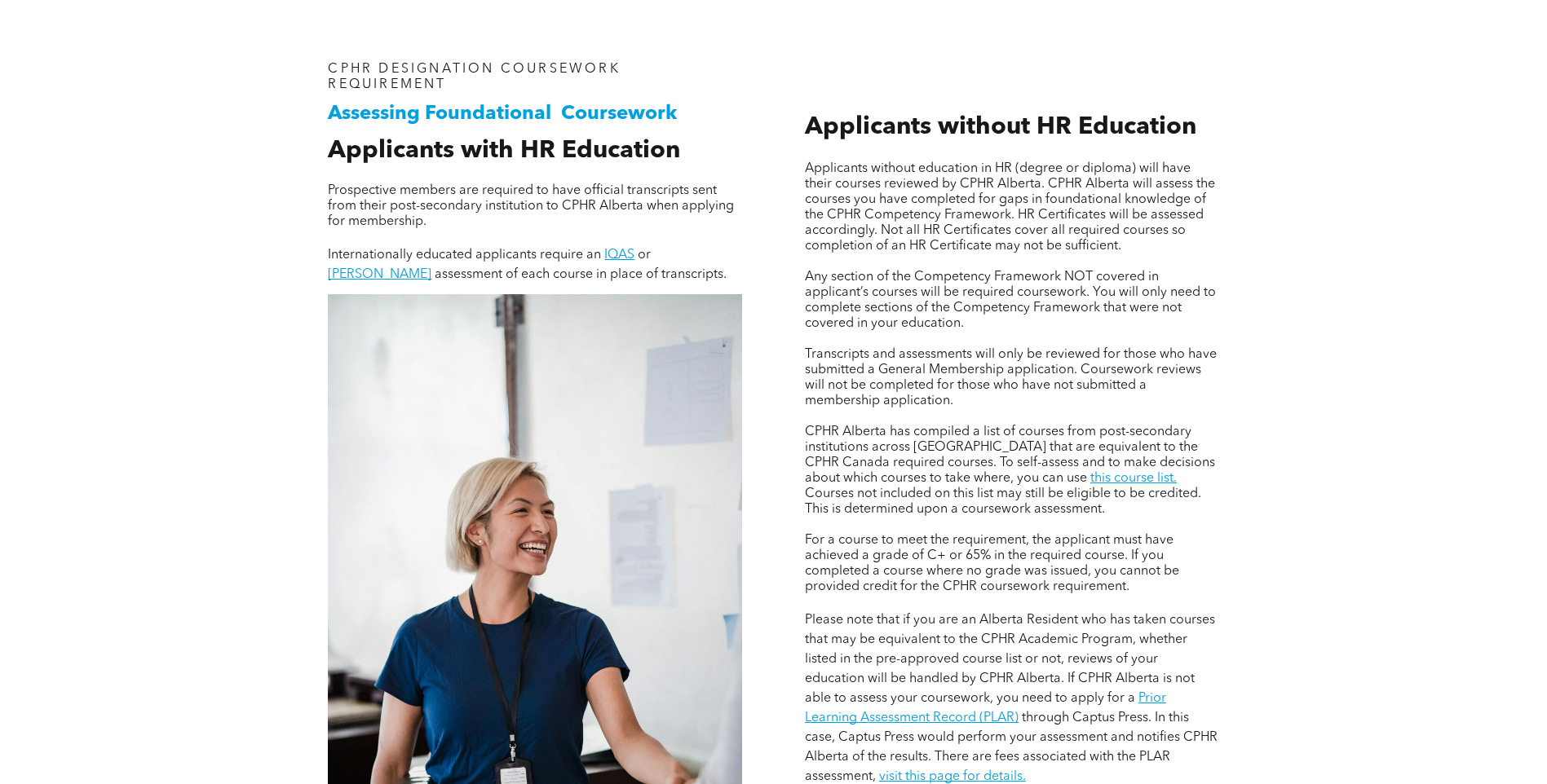
scroll to position [1223, 0]
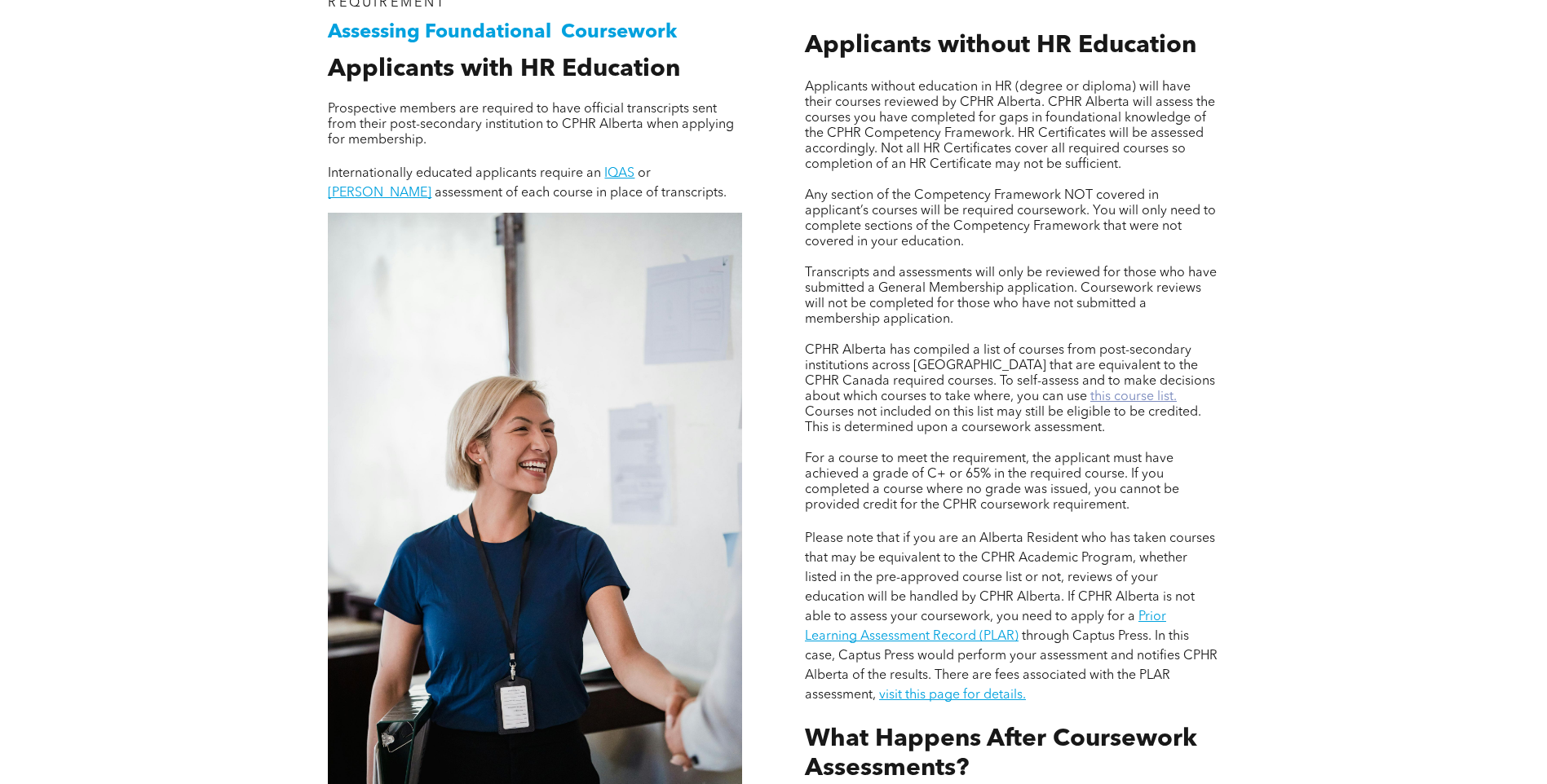
click at [1090, 390] on link "this course list." at bounding box center [1133, 397] width 86 height 13
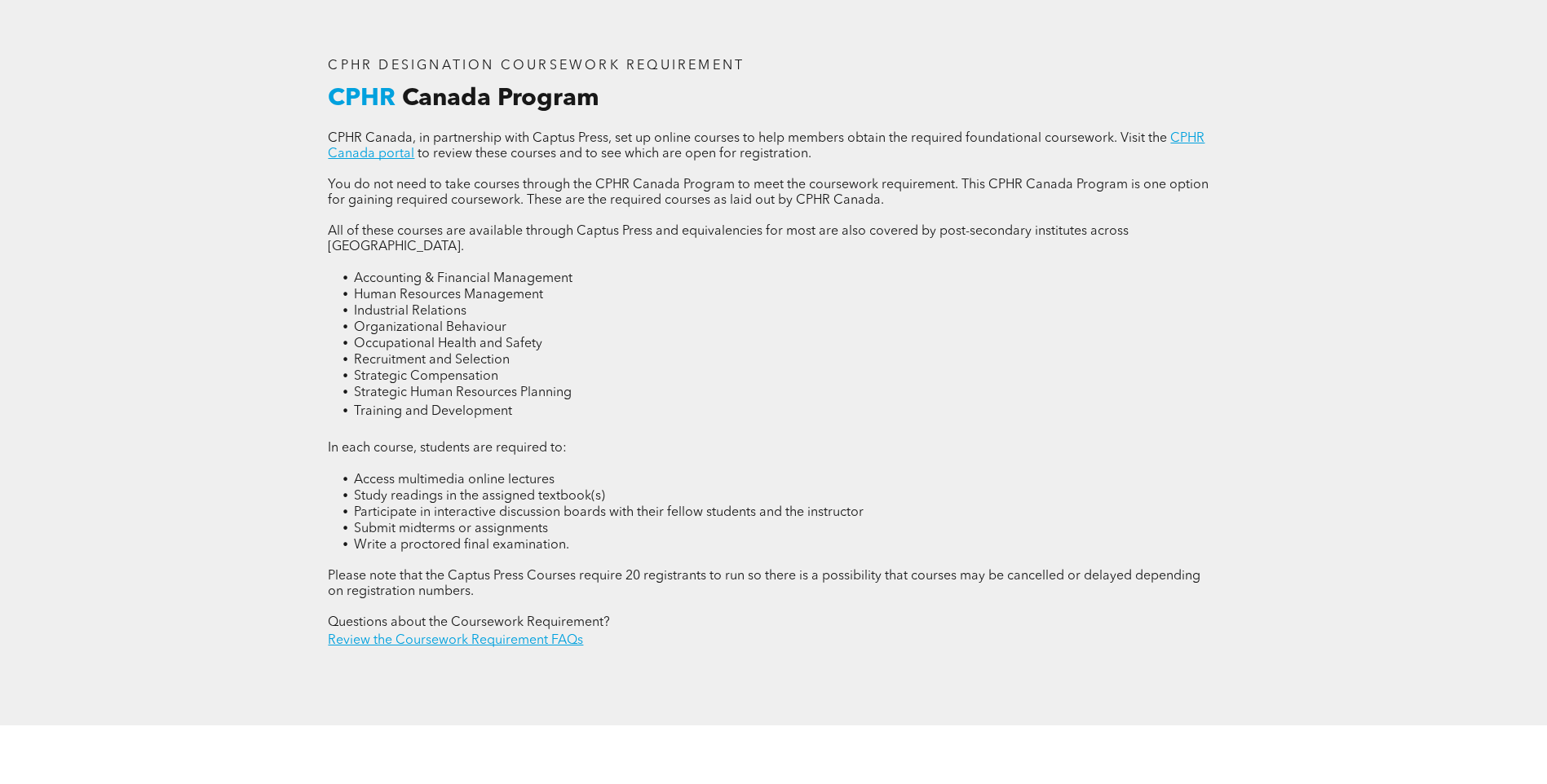
scroll to position [2201, 0]
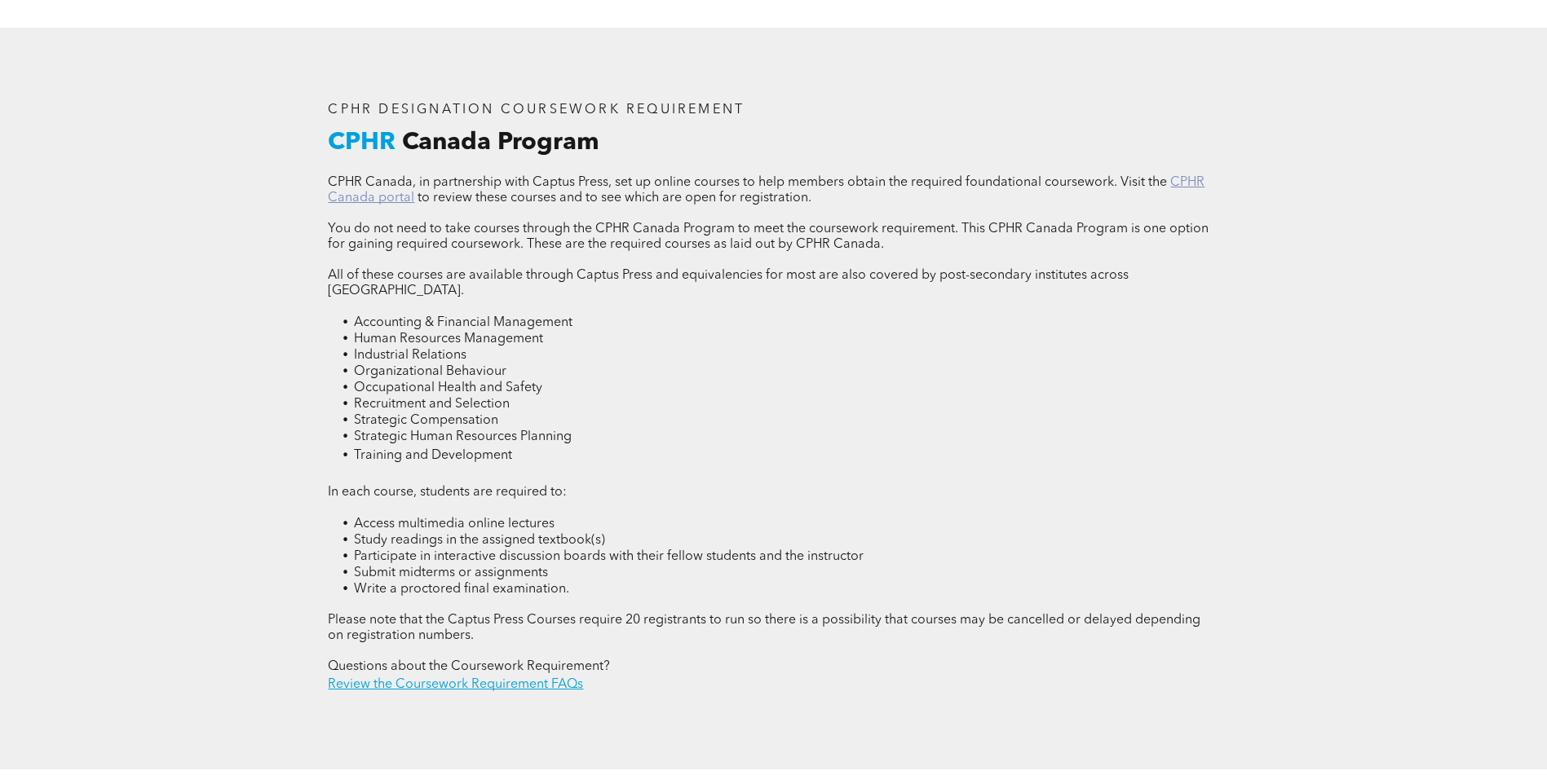
click at [1179, 177] on link "CPHR Canada portal" at bounding box center [765, 190] width 877 height 28
click at [455, 678] on link "Review the Coursework Requirement FAQs" at bounding box center [455, 684] width 255 height 13
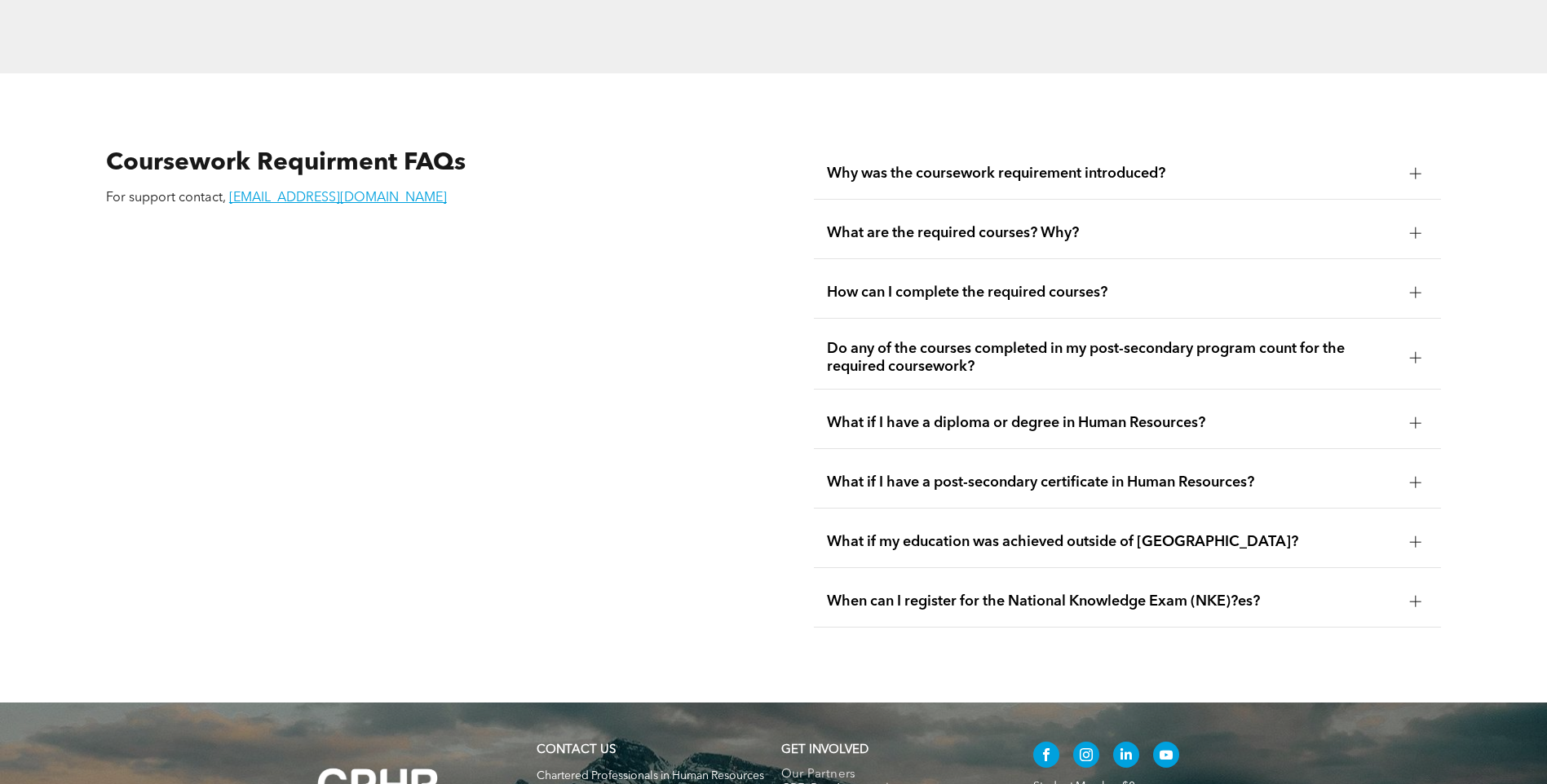
scroll to position [2940, 0]
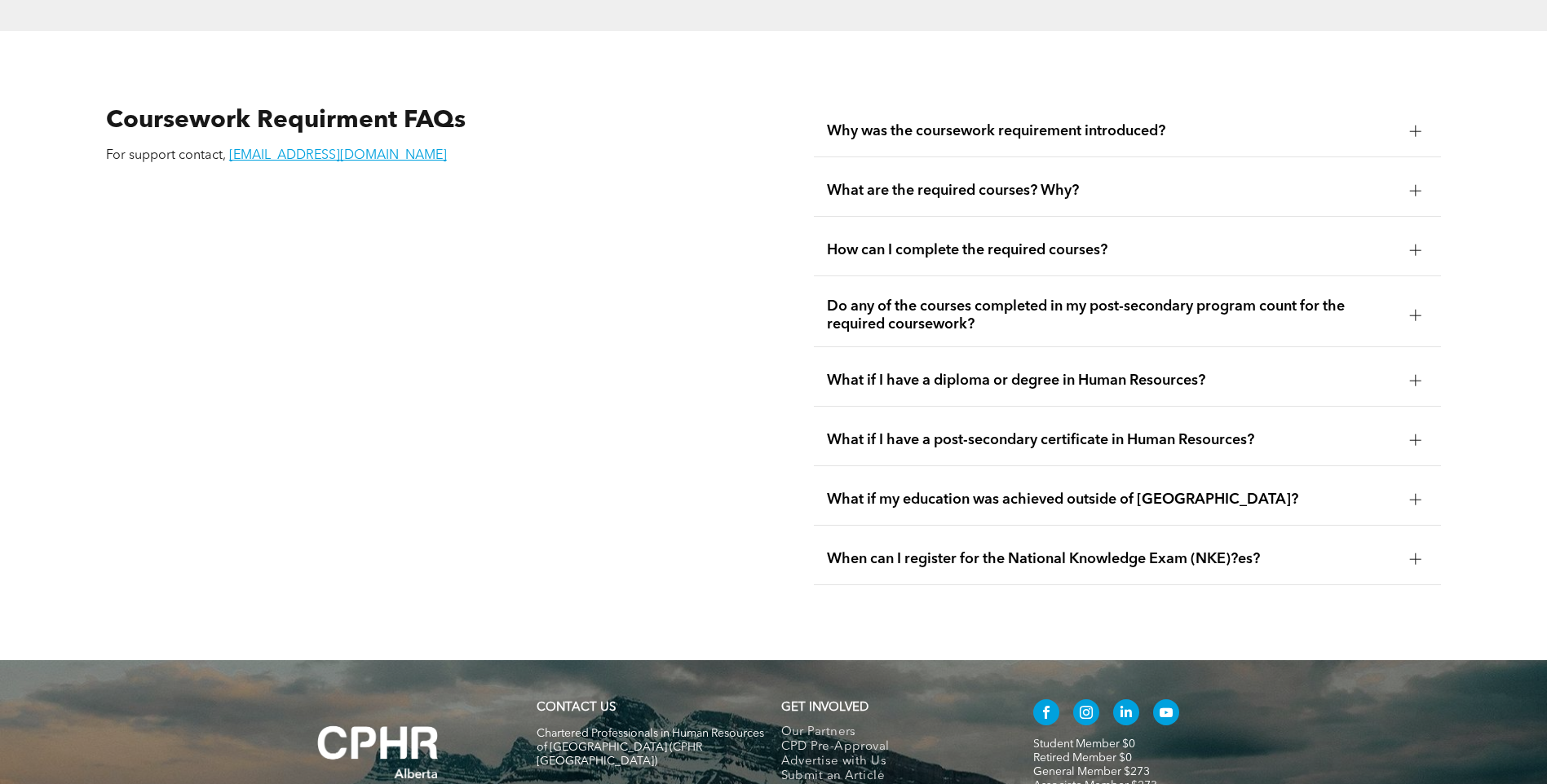
click at [1418, 245] on div at bounding box center [1416, 251] width 11 height 11
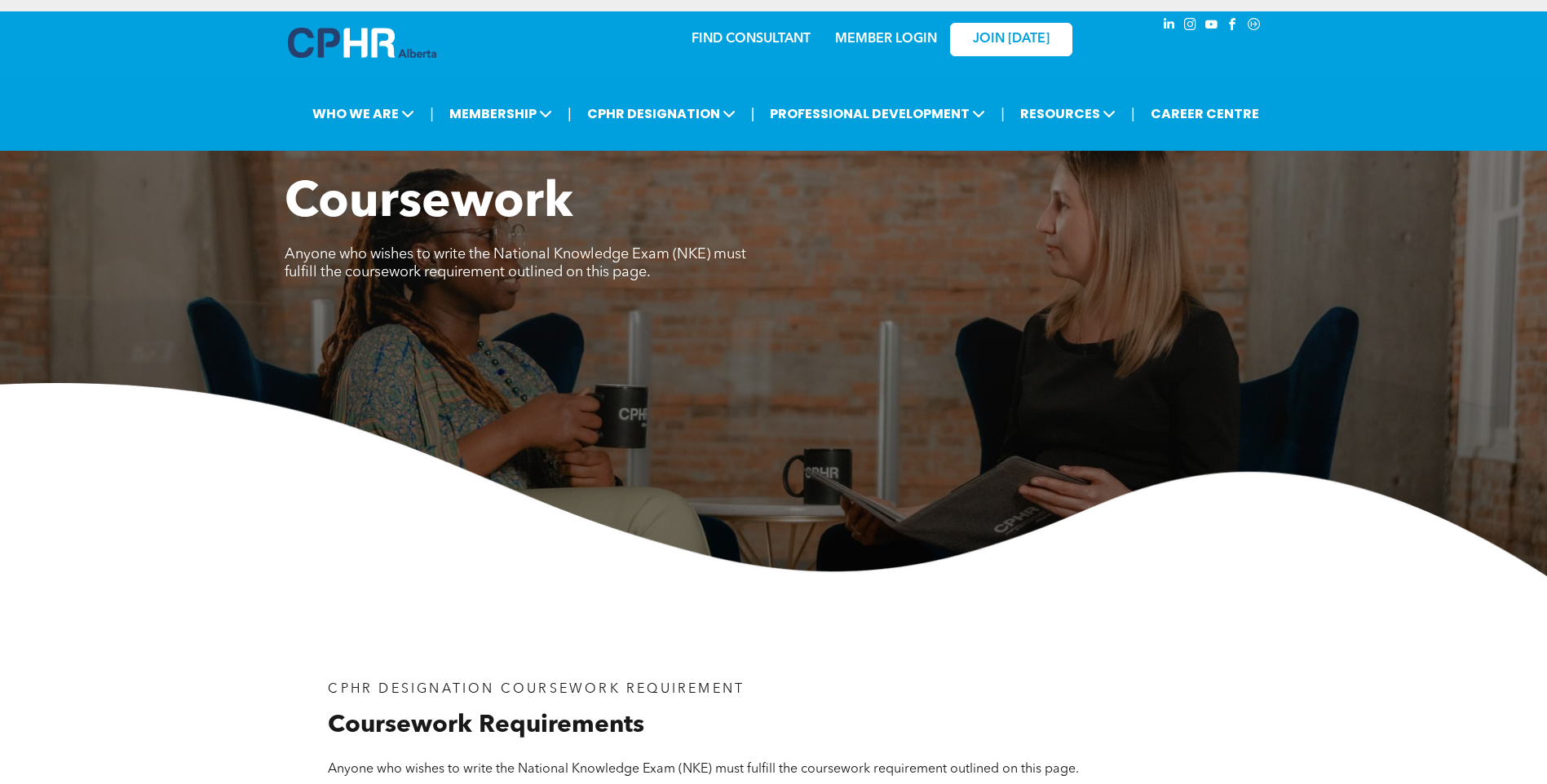
scroll to position [0, 0]
